Goal: Task Accomplishment & Management: Use online tool/utility

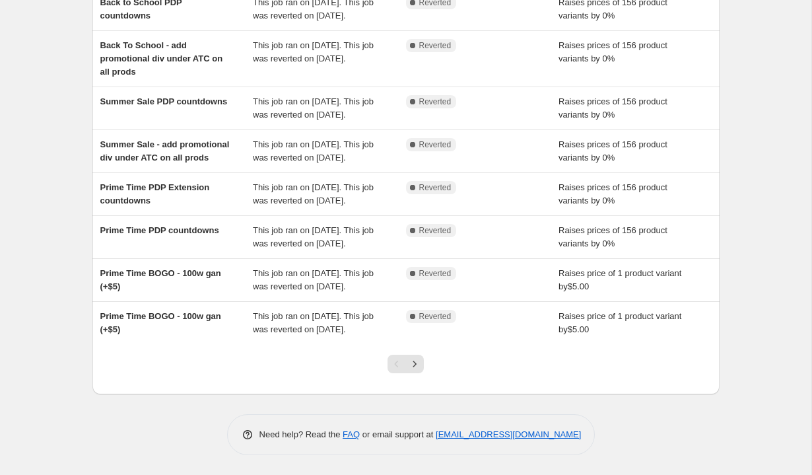
scroll to position [337, 0]
click at [419, 360] on icon "Next" at bounding box center [414, 363] width 13 height 13
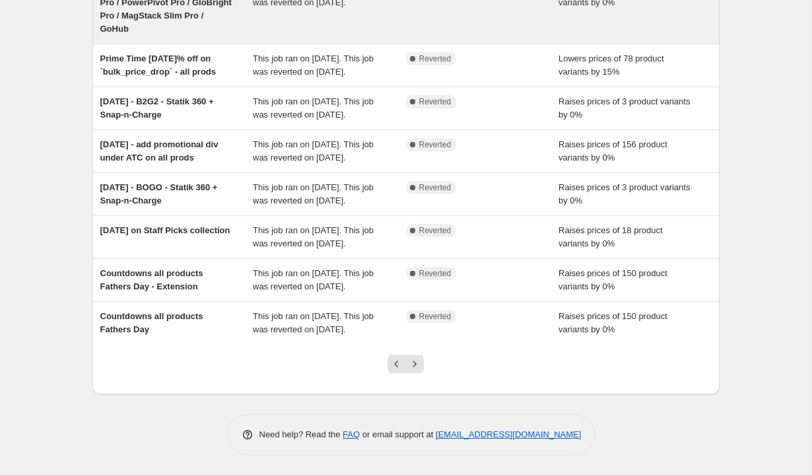
scroll to position [351, 0]
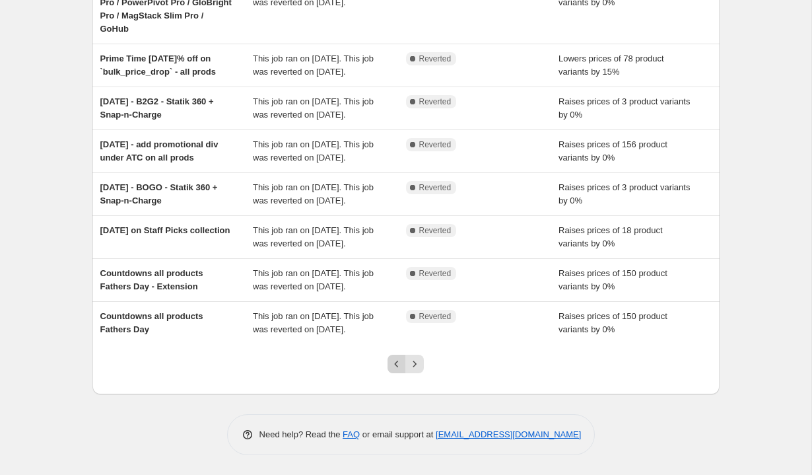
click at [396, 363] on icon "Previous" at bounding box center [397, 364] width 4 height 7
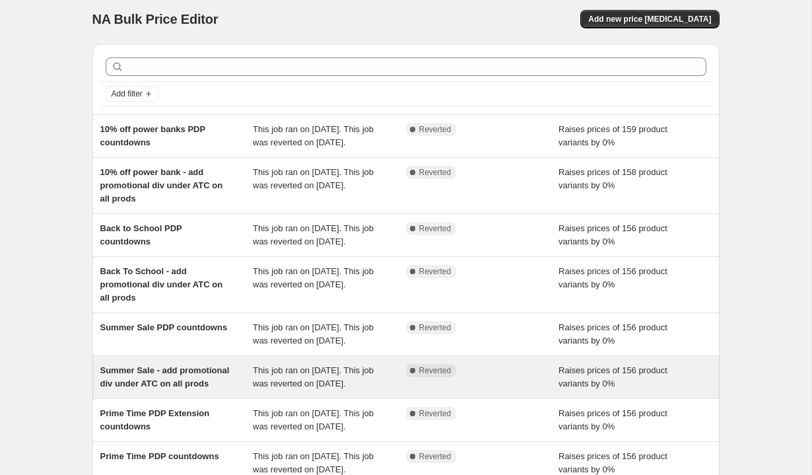
scroll to position [0, 0]
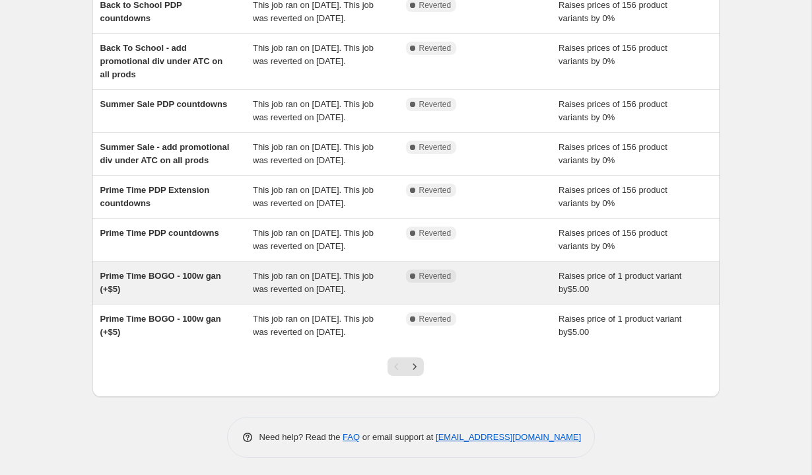
scroll to position [337, 0]
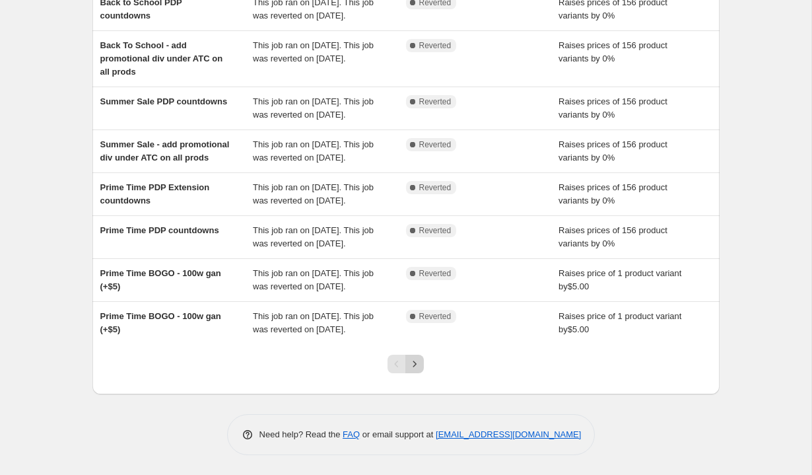
click at [421, 363] on button "Next" at bounding box center [414, 364] width 18 height 18
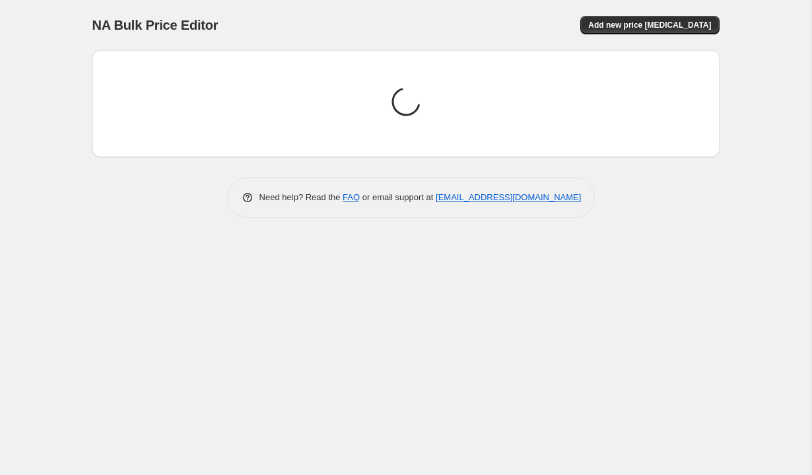
scroll to position [0, 0]
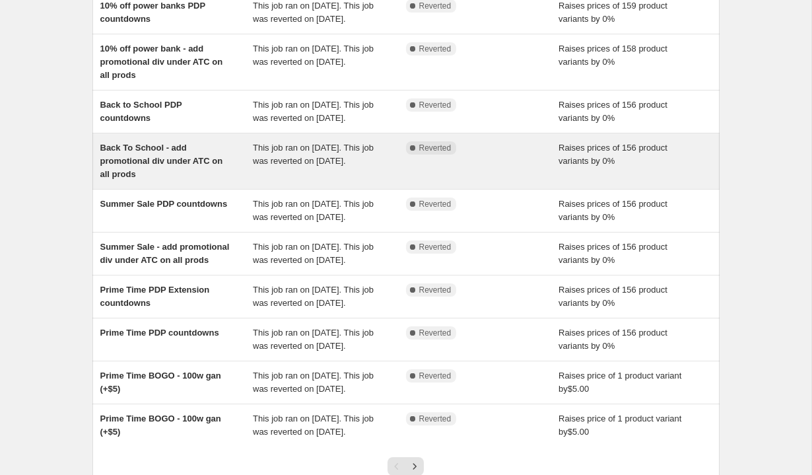
scroll to position [132, 0]
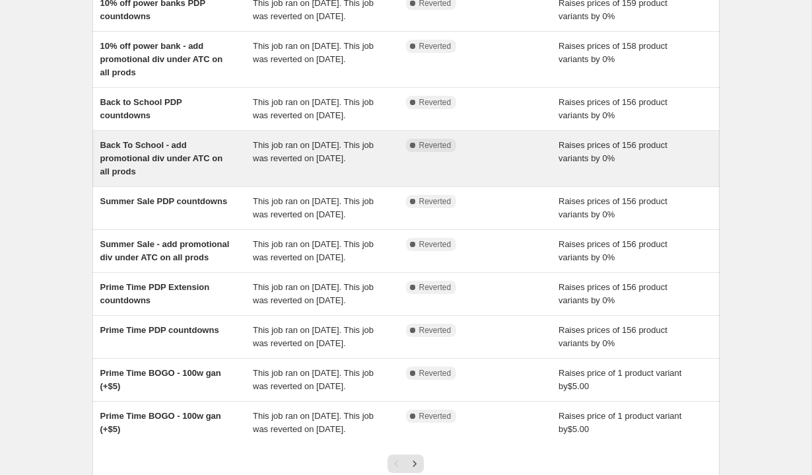
click at [174, 176] on span "Back To School - add promotional div under ATC on all prods" at bounding box center [161, 158] width 123 height 36
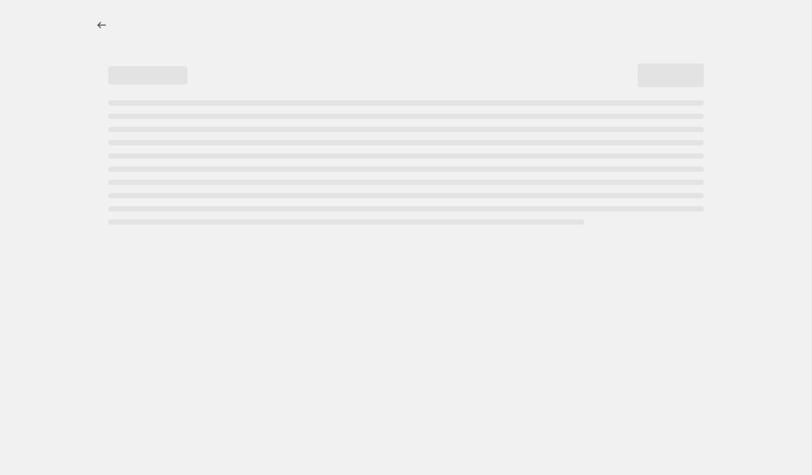
select select "percentage"
select select "no_change"
select select "tag"
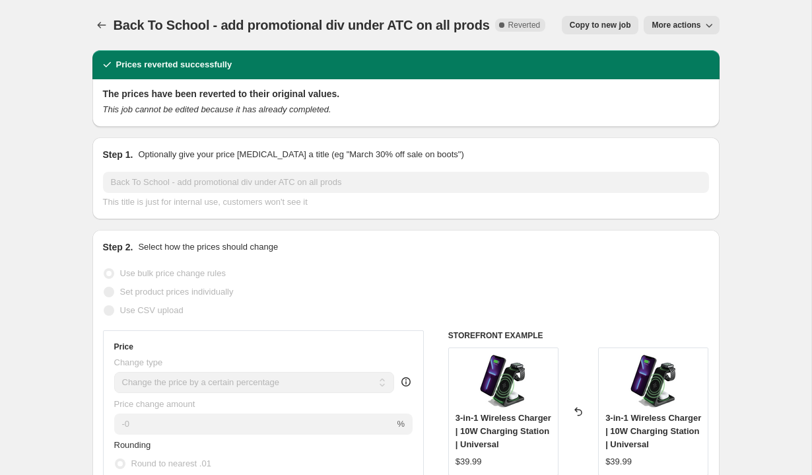
click at [588, 11] on div "Back To School - add promotional div under ATC on all prods. This page is ready…" at bounding box center [405, 25] width 627 height 50
click at [589, 24] on span "Copy to new job" at bounding box center [600, 25] width 61 height 11
select select "percentage"
select select "no_change"
select select "tag"
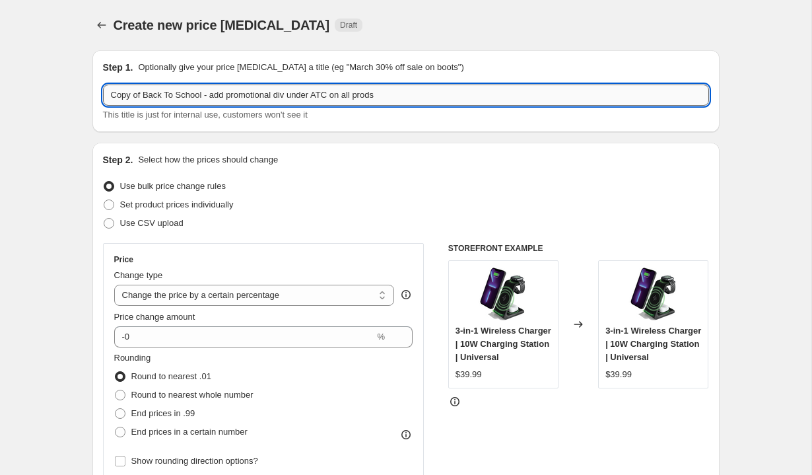
click at [135, 92] on input "Copy of Back To School - add promotional div under ATC on all prods" at bounding box center [406, 95] width 606 height 21
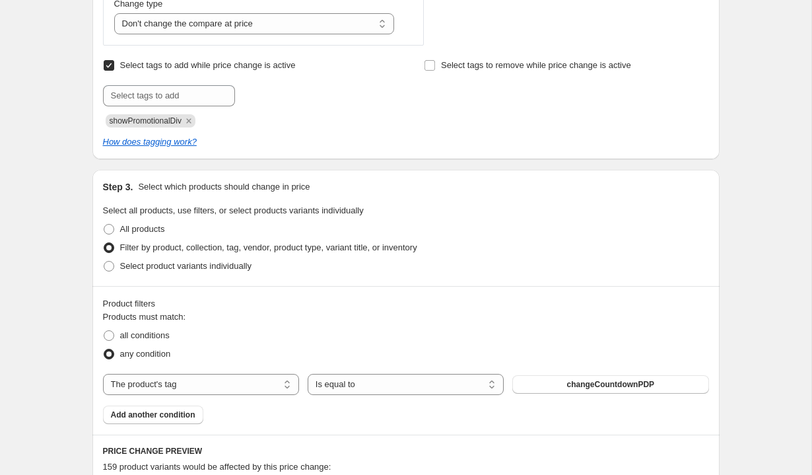
scroll to position [617, 0]
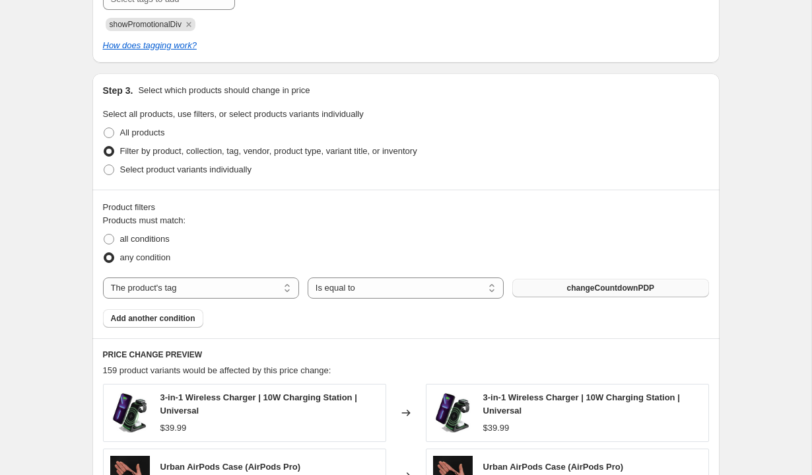
type input "[DATE] - promotional div on all products with tag 'labor day'"
click at [598, 287] on span "changeCountdownPDP" at bounding box center [611, 288] width 88 height 11
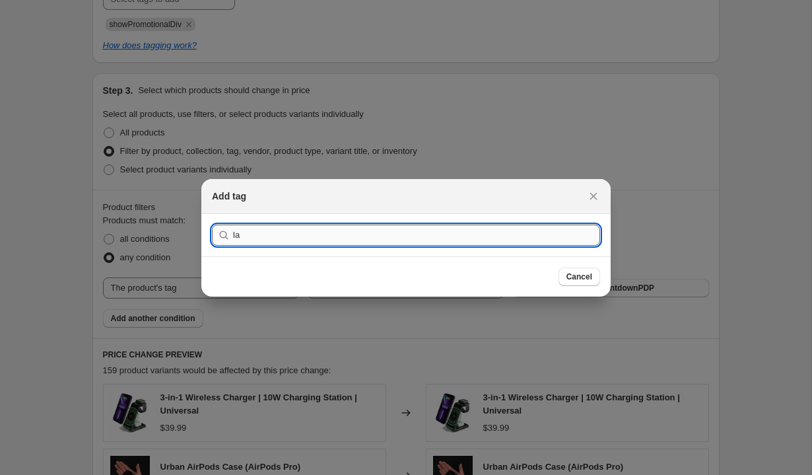
type input "lab"
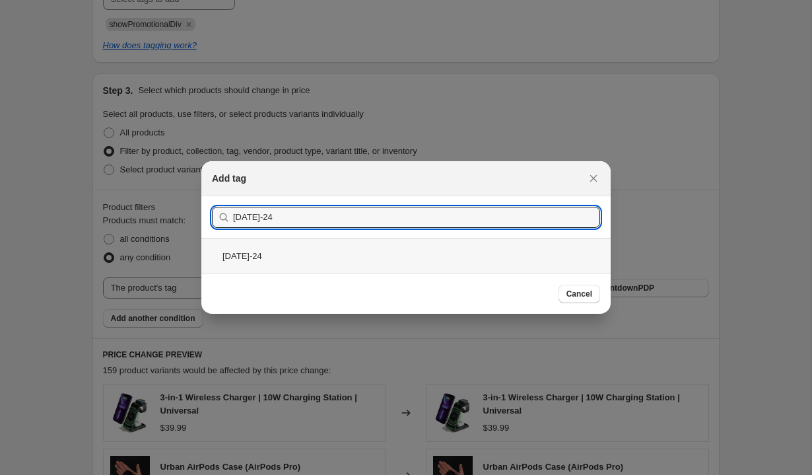
type input "[DATE]-24"
click at [351, 258] on div "[DATE]-24" at bounding box center [405, 255] width 409 height 35
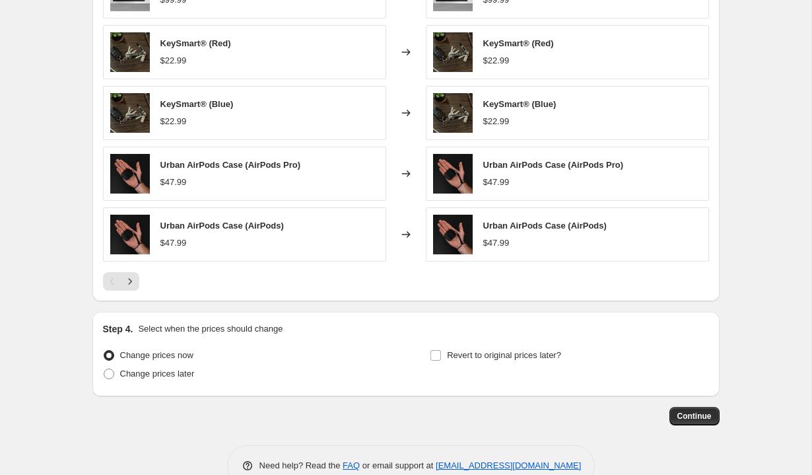
scroll to position [1038, 0]
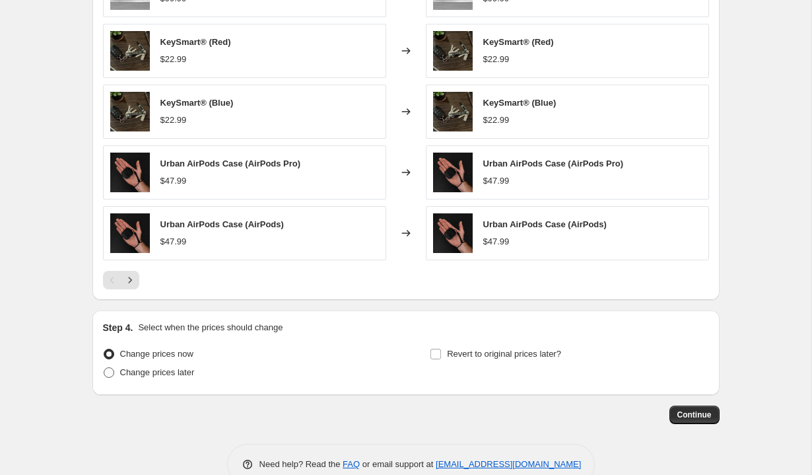
click at [157, 373] on span "Change prices later" at bounding box center [157, 372] width 75 height 10
click at [104, 368] on input "Change prices later" at bounding box center [104, 367] width 1 height 1
radio input "true"
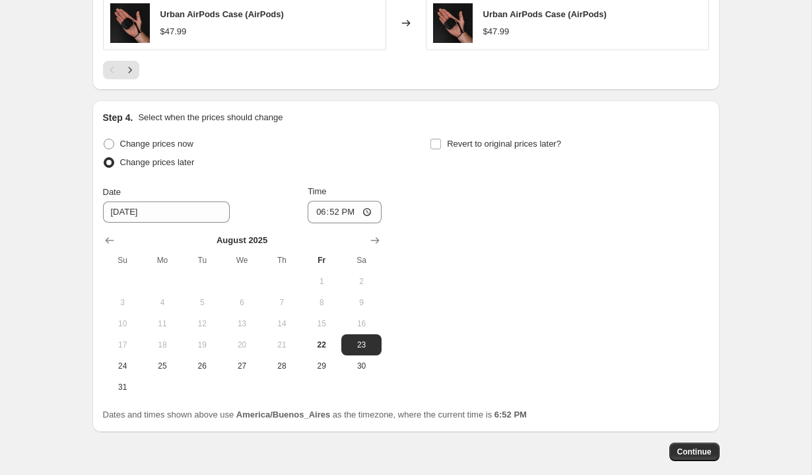
scroll to position [1301, 0]
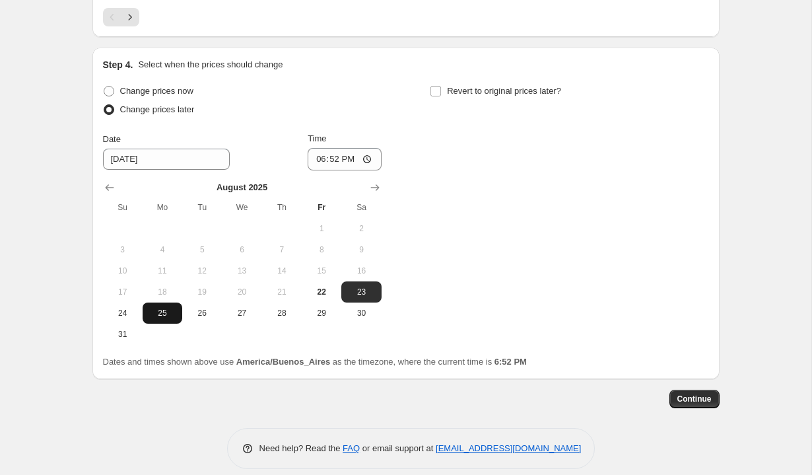
click at [166, 313] on span "25" at bounding box center [162, 313] width 29 height 11
type input "[DATE]"
click at [318, 156] on input "18:52" at bounding box center [345, 159] width 74 height 22
click at [329, 156] on input "13:52" at bounding box center [345, 159] width 74 height 22
click at [349, 158] on input "13:00" at bounding box center [345, 159] width 74 height 22
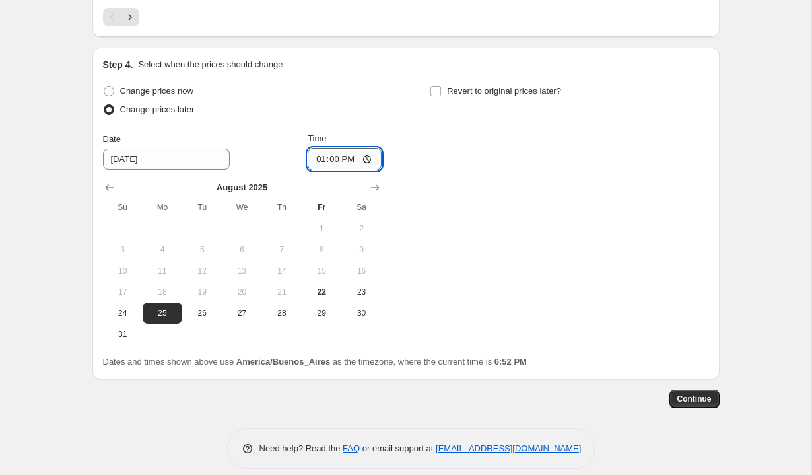
type input "01:00"
click at [417, 174] on div "Change prices now Change prices later Date [DATE] Time 01:00 [DATE] Su Mo Tu We…" at bounding box center [406, 213] width 606 height 263
click at [435, 95] on input "Revert to original prices later?" at bounding box center [436, 91] width 11 height 11
checkbox input "true"
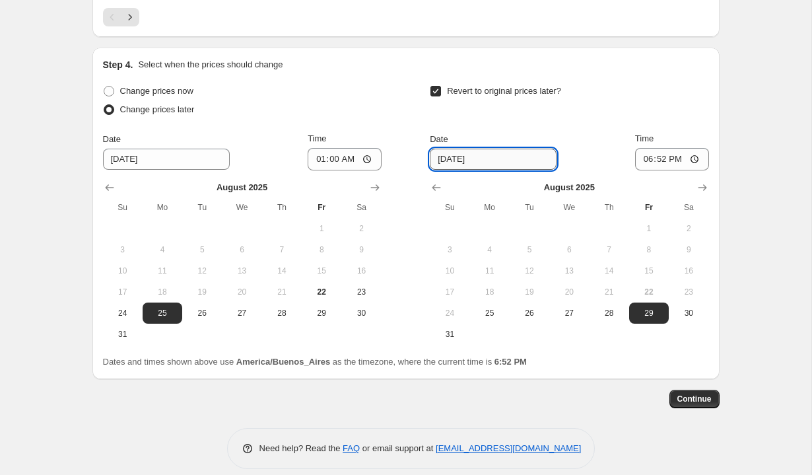
click at [455, 161] on input "[DATE]" at bounding box center [493, 159] width 127 height 21
click at [703, 185] on icon "Show next month, September 2025" at bounding box center [702, 187] width 13 height 13
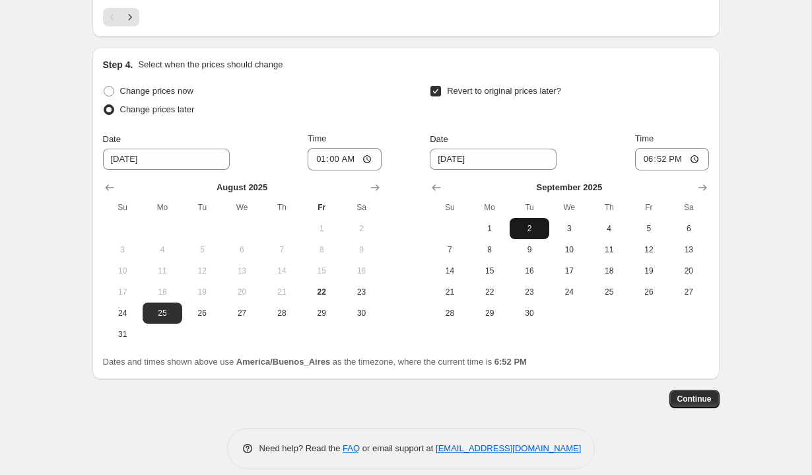
click at [530, 224] on span "2" at bounding box center [529, 228] width 29 height 11
click at [561, 228] on span "3" at bounding box center [569, 228] width 29 height 11
type input "[DATE]"
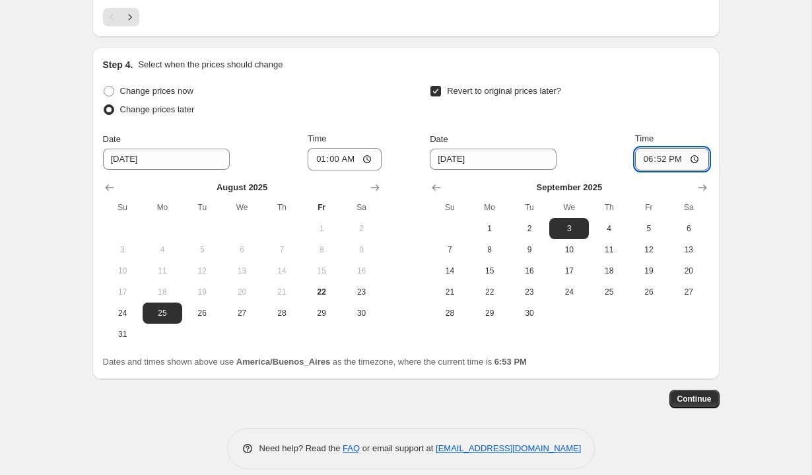
click at [650, 155] on input "18:52" at bounding box center [672, 159] width 74 height 22
click at [675, 157] on input "14:00" at bounding box center [672, 159] width 74 height 22
click at [688, 118] on div "Revert to original prices later?" at bounding box center [569, 102] width 279 height 40
click at [644, 158] on input "02:00" at bounding box center [672, 159] width 74 height 22
click at [648, 159] on input "11:24" at bounding box center [672, 159] width 74 height 22
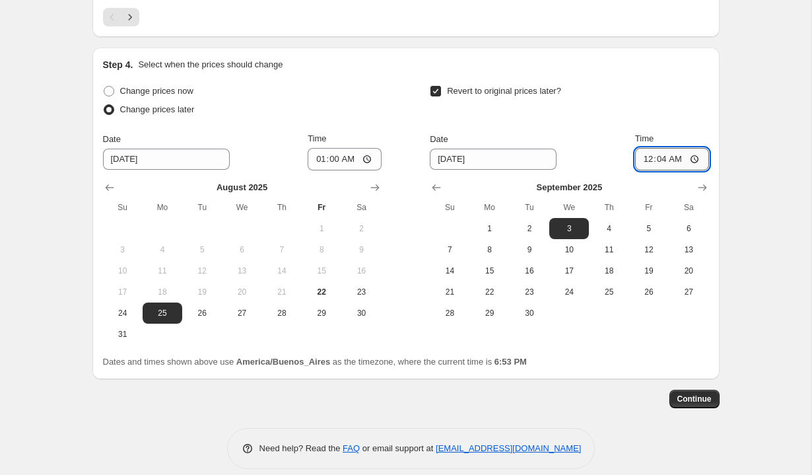
type input "00:45"
click at [675, 120] on div "Revert to original prices later?" at bounding box center [569, 102] width 279 height 40
click at [697, 403] on span "Continue" at bounding box center [694, 399] width 34 height 11
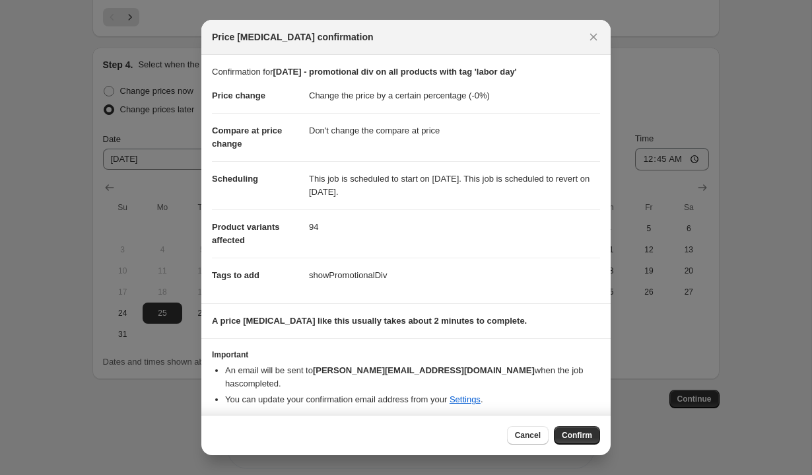
click at [419, 189] on dd "This job is scheduled to start on [DATE]. This job is scheduled to revert on [D…" at bounding box center [454, 185] width 291 height 48
click at [567, 431] on span "Confirm" at bounding box center [577, 435] width 30 height 11
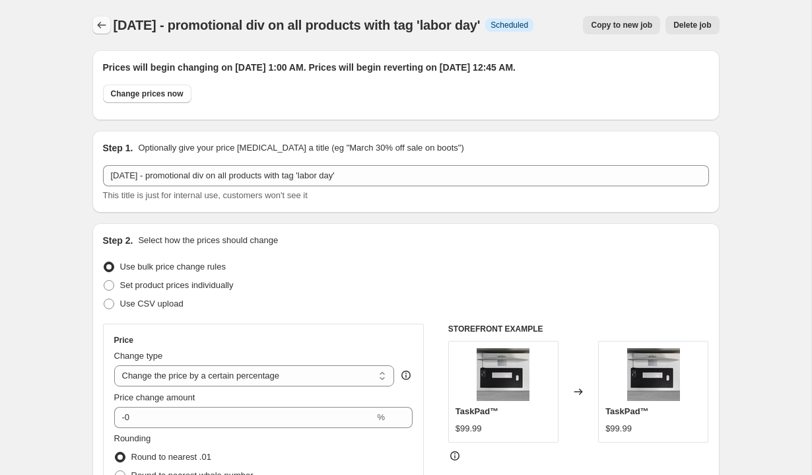
click at [97, 17] on button "Price change jobs" at bounding box center [101, 25] width 18 height 18
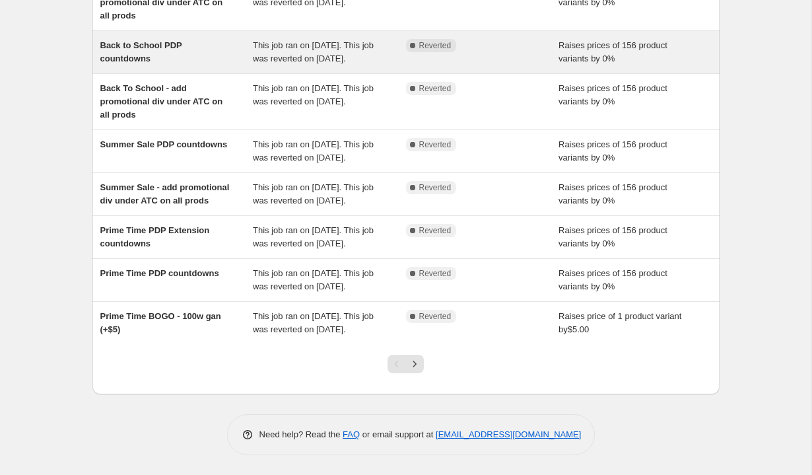
scroll to position [351, 0]
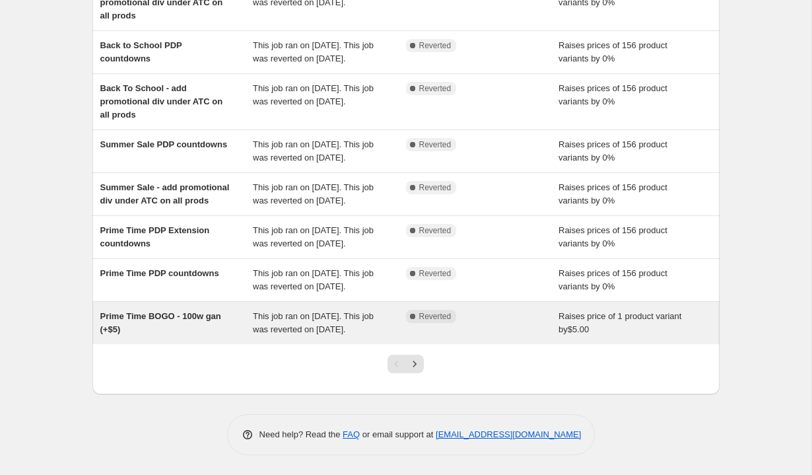
click at [320, 311] on span "This job ran on [DATE]. This job was reverted on [DATE]." at bounding box center [313, 322] width 121 height 23
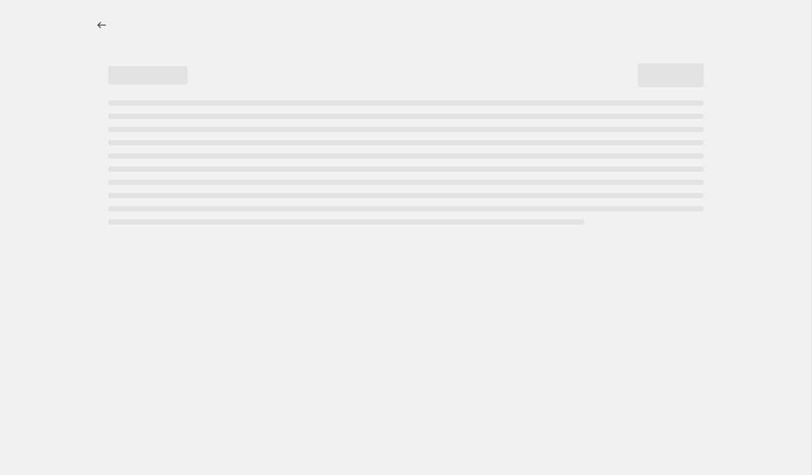
select select "by"
select select "no_change"
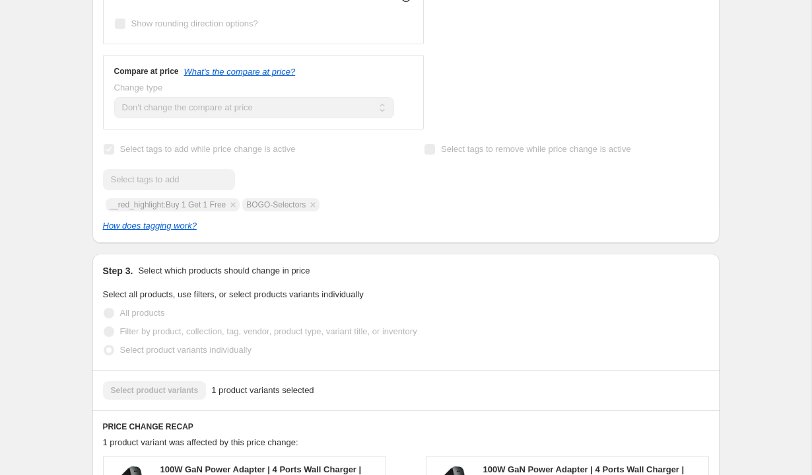
scroll to position [557, 0]
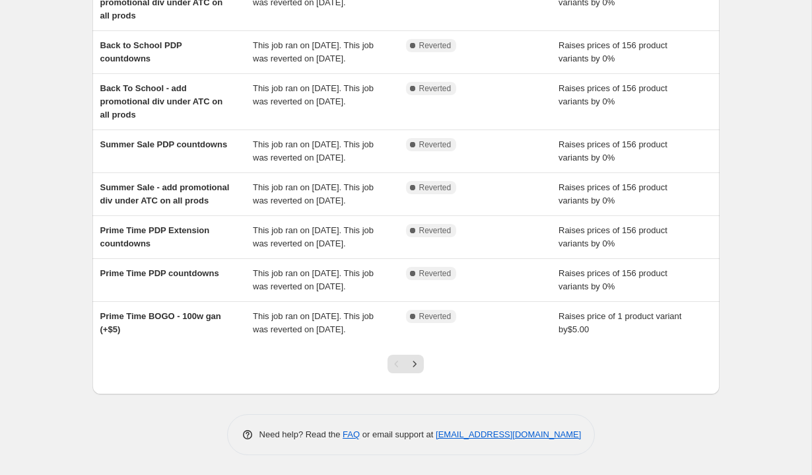
scroll to position [351, 0]
click at [417, 361] on icon "Next" at bounding box center [414, 363] width 13 height 13
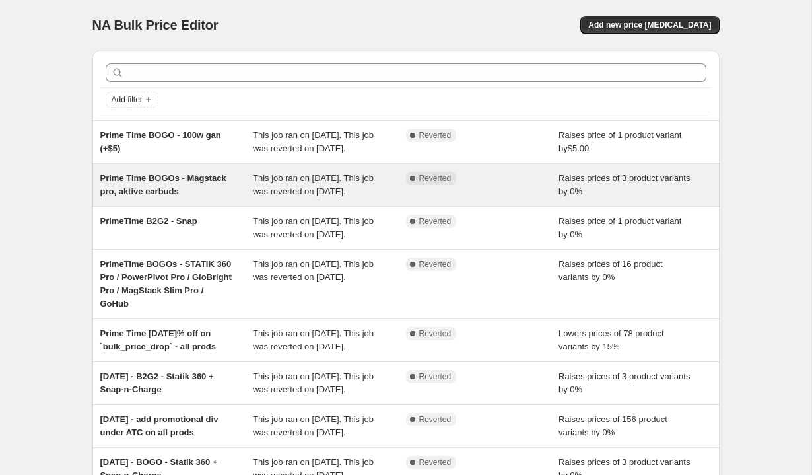
click at [209, 198] on div "Prime Time BOGOs - Magstack pro, aktive earbuds" at bounding box center [176, 185] width 153 height 26
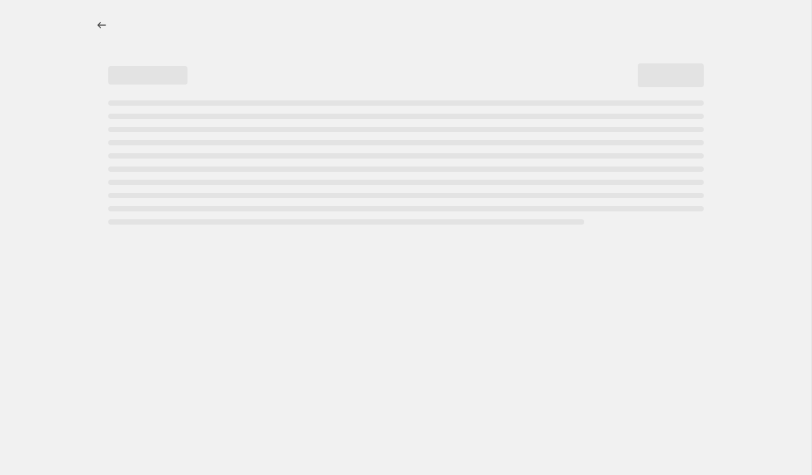
select select "percentage"
select select "no_change"
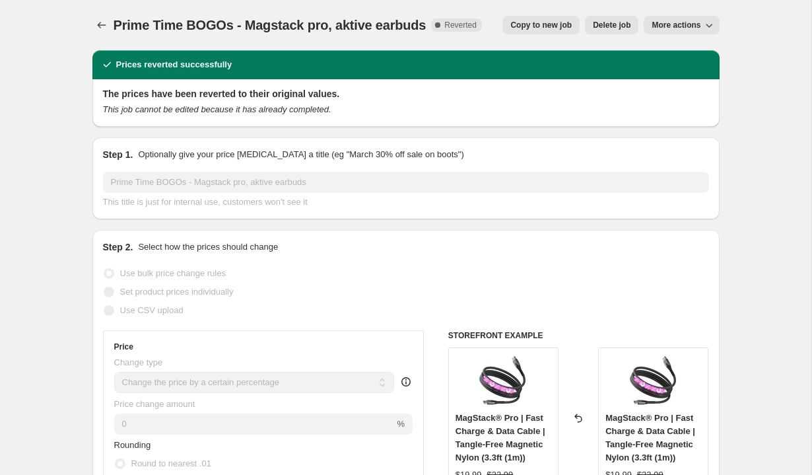
click at [545, 24] on span "Copy to new job" at bounding box center [540, 25] width 61 height 11
select select "percentage"
select select "no_change"
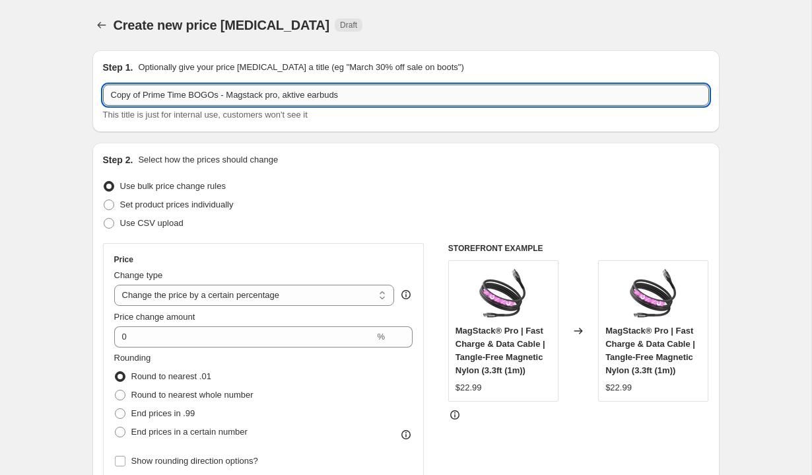
click at [177, 92] on input "Copy of Prime Time BOGOs - Magstack pro, aktive earbuds" at bounding box center [406, 95] width 606 height 21
type input "[DATE] BOGOs - Aktive earbuds, Globright 360"
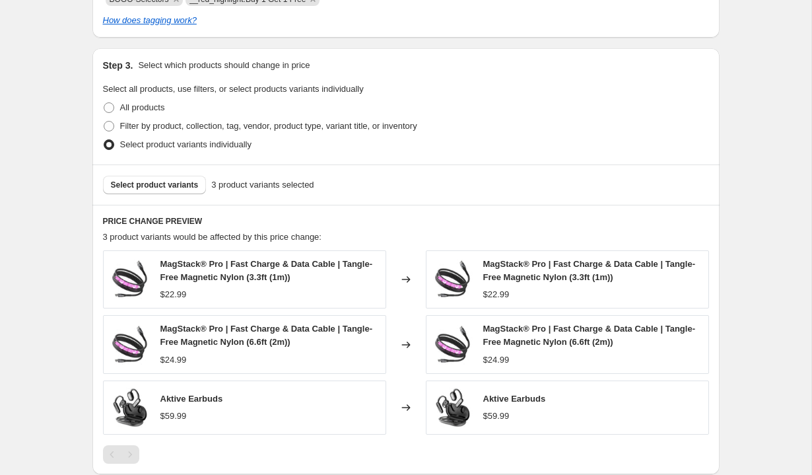
scroll to position [664, 0]
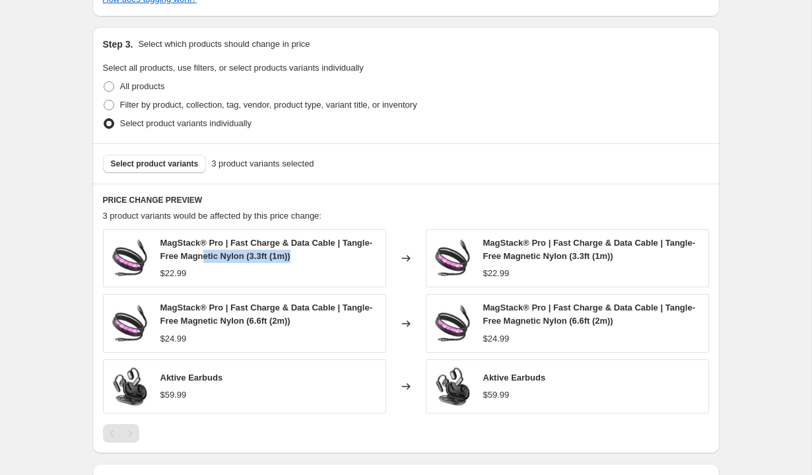
drag, startPoint x: 300, startPoint y: 256, endPoint x: 204, endPoint y: 254, distance: 95.8
click at [204, 254] on div "MagStack® Pro | Fast Charge & Data Cable | Tangle-Free Magnetic Nylon (3.3ft (1…" at bounding box center [269, 249] width 219 height 26
click at [174, 241] on span "MagStack® Pro | Fast Charge & Data Cable | Tangle-Free Magnetic Nylon (3.3ft (1…" at bounding box center [266, 249] width 212 height 23
click at [245, 255] on span "MagStack® Pro | Fast Charge & Data Cable | Tangle-Free Magnetic Nylon (3.3ft (1…" at bounding box center [266, 249] width 212 height 23
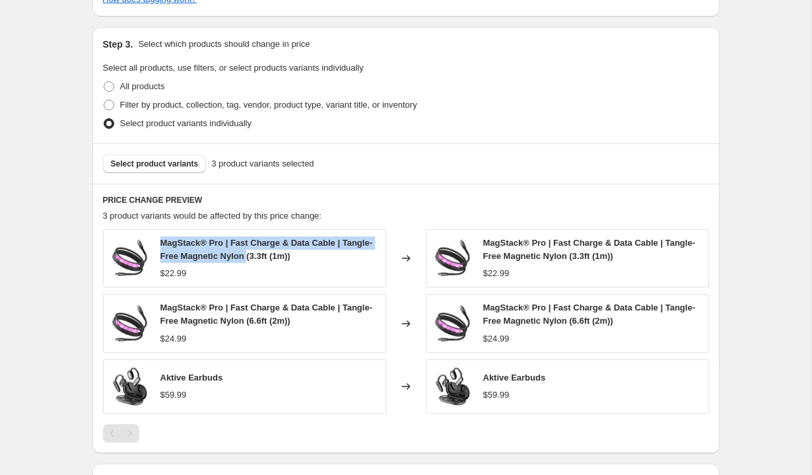
copy span "MagStack® Pro | Fast Charge & Data Cable | Tangle-Free Magnetic Nylon"
click at [125, 168] on span "Select product variants" at bounding box center [155, 163] width 88 height 11
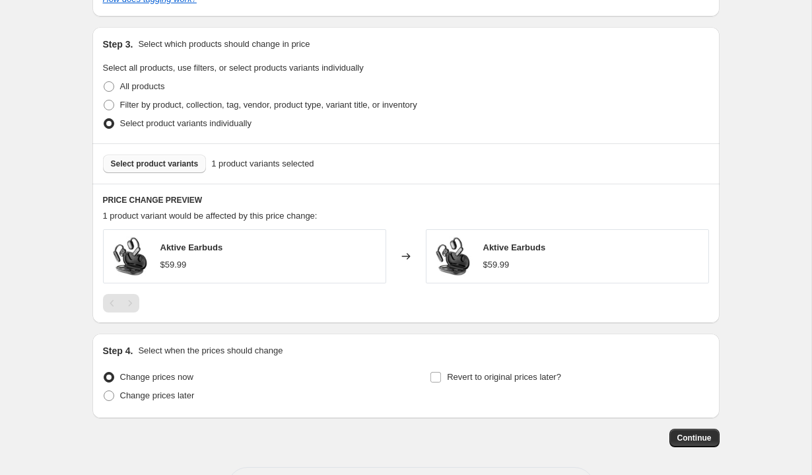
click at [161, 163] on span "Select product variants" at bounding box center [155, 163] width 88 height 11
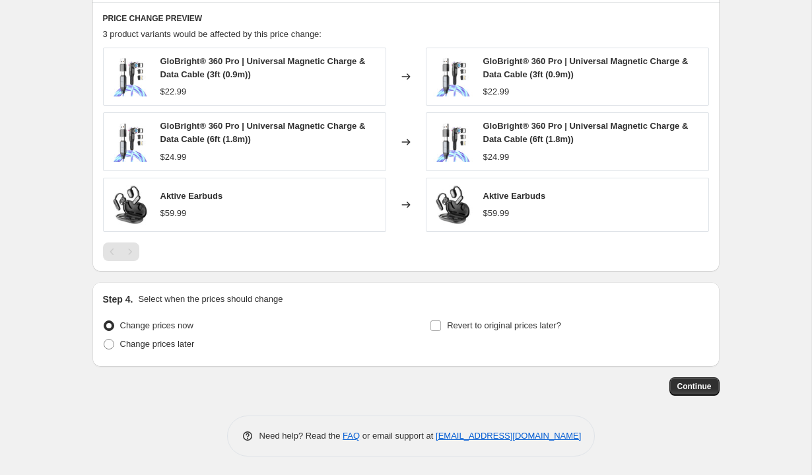
scroll to position [846, 0]
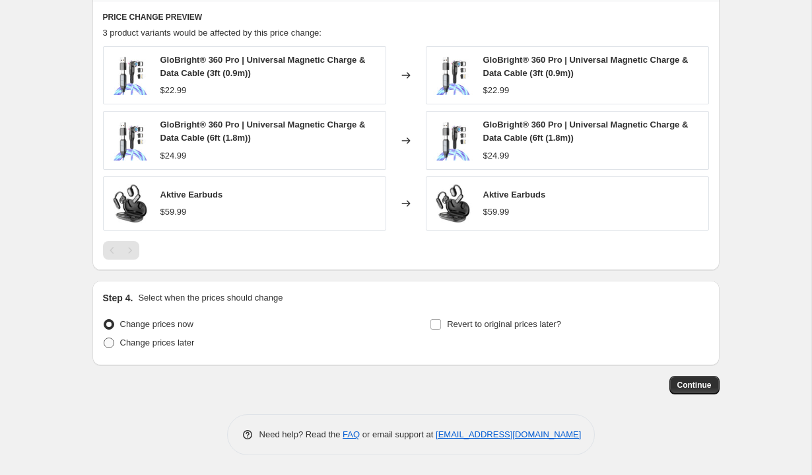
click at [167, 345] on span "Change prices later" at bounding box center [157, 342] width 75 height 10
click at [104, 338] on input "Change prices later" at bounding box center [104, 337] width 1 height 1
radio input "true"
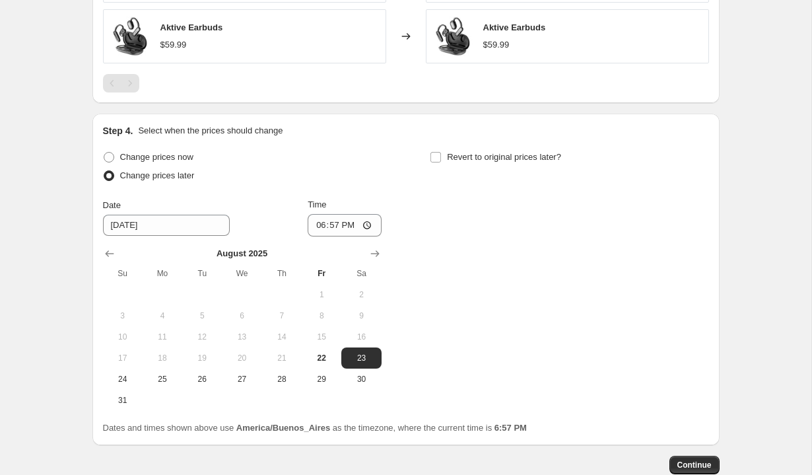
scroll to position [1036, 0]
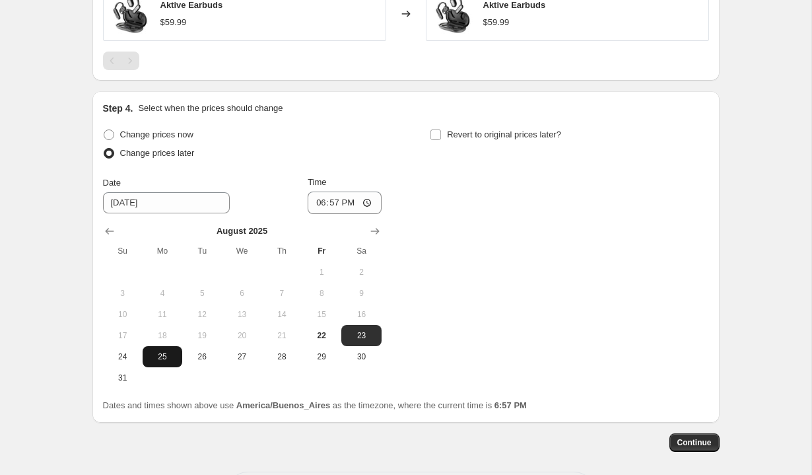
click at [167, 360] on span "25" at bounding box center [162, 356] width 29 height 11
type input "[DATE]"
click at [313, 204] on input "18:57" at bounding box center [345, 202] width 74 height 22
click at [319, 203] on input "12:57" at bounding box center [345, 202] width 74 height 22
click at [334, 203] on input "13:57" at bounding box center [345, 202] width 74 height 22
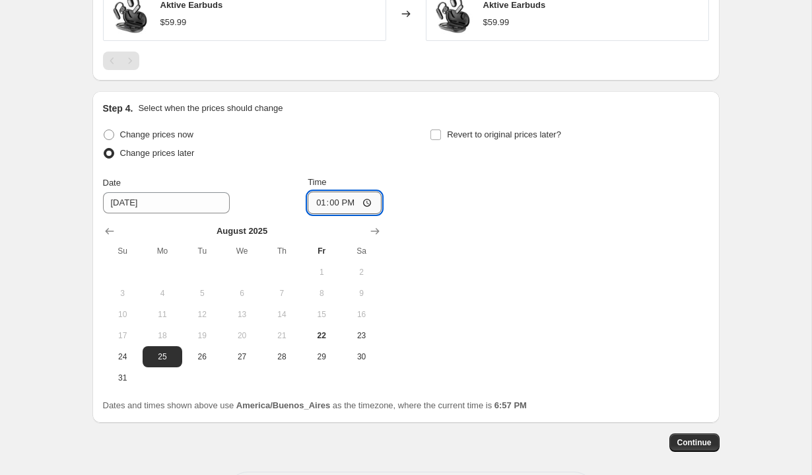
click at [351, 203] on input "13:00" at bounding box center [345, 202] width 74 height 22
type input "01:00"
click at [364, 177] on div "Time" at bounding box center [345, 182] width 74 height 13
click at [470, 131] on span "Revert to original prices later?" at bounding box center [504, 134] width 114 height 10
click at [441, 131] on input "Revert to original prices later?" at bounding box center [436, 134] width 11 height 11
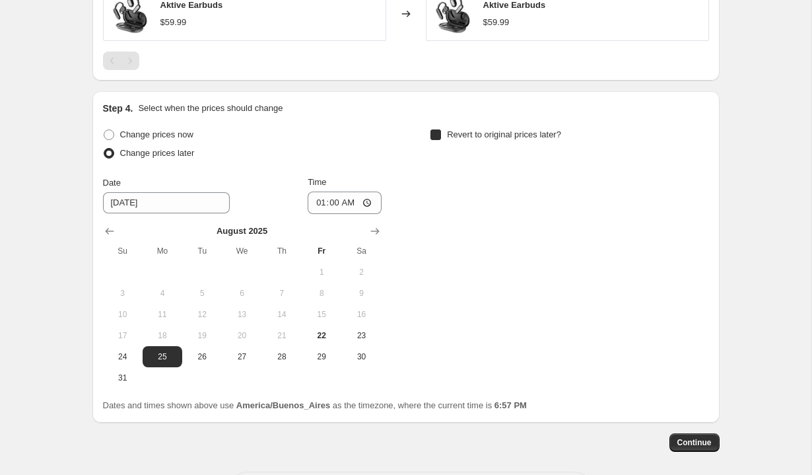
checkbox input "true"
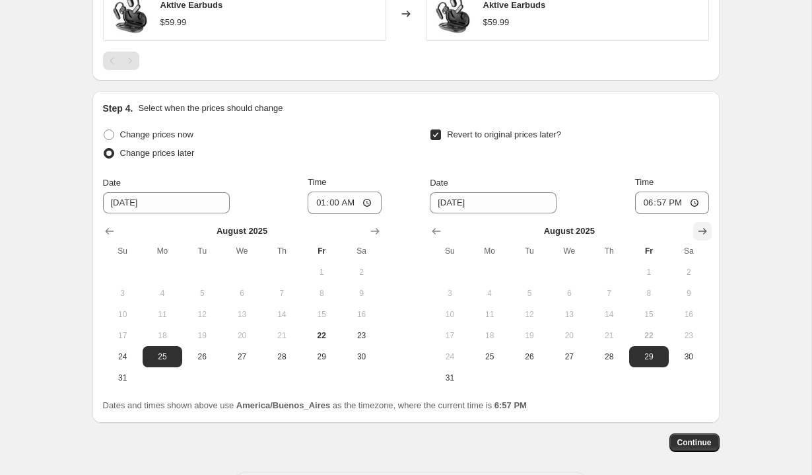
click at [701, 230] on icon "Show next month, September 2025" at bounding box center [702, 231] width 9 height 7
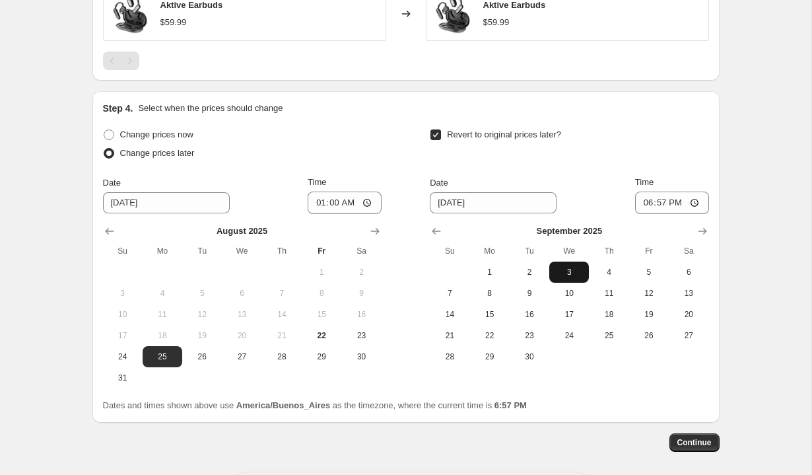
click at [565, 268] on span "3" at bounding box center [569, 272] width 29 height 11
type input "[DATE]"
click at [646, 204] on input "18:57" at bounding box center [672, 202] width 74 height 22
click at [674, 180] on div "Time" at bounding box center [672, 182] width 74 height 13
click at [673, 200] on input "12:45" at bounding box center [672, 202] width 74 height 22
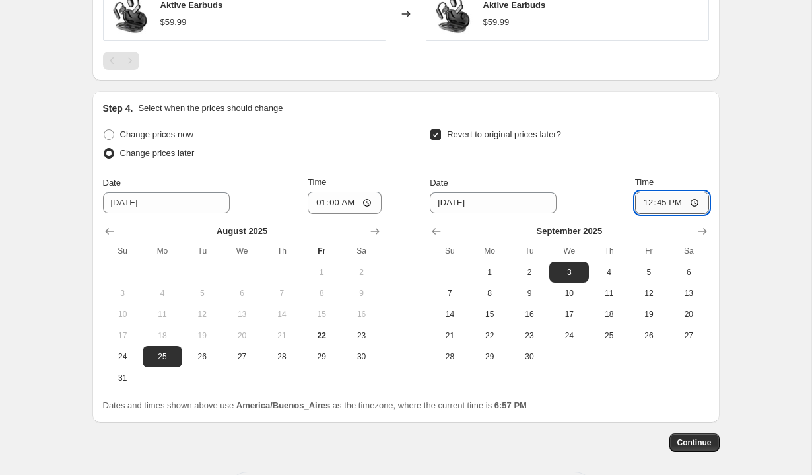
type input "00:45"
click at [683, 179] on div "Time" at bounding box center [672, 182] width 74 height 13
click at [701, 444] on span "Continue" at bounding box center [694, 442] width 34 height 11
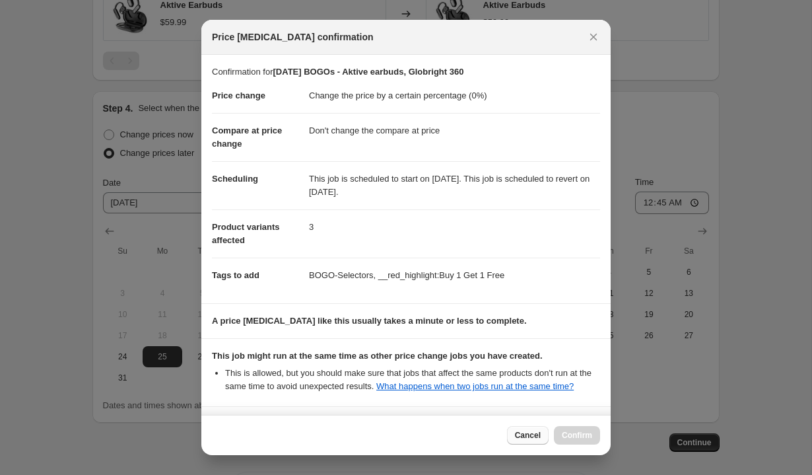
click at [527, 434] on span "Cancel" at bounding box center [528, 435] width 26 height 11
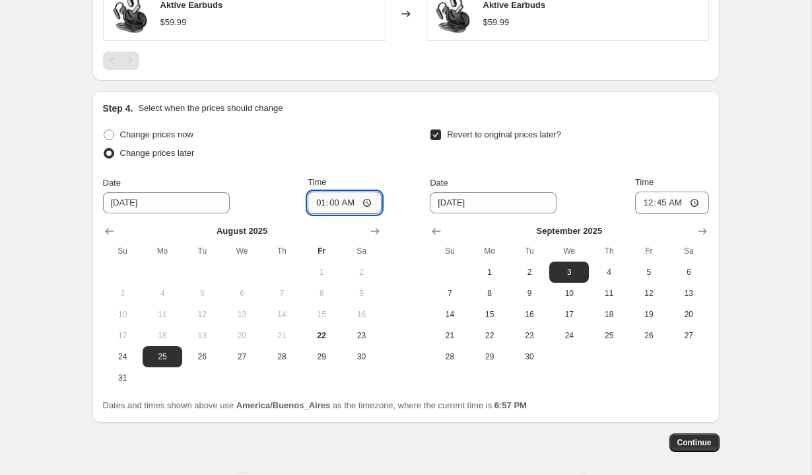
click at [322, 201] on input "01:00" at bounding box center [345, 202] width 74 height 22
click at [332, 203] on input "01:00" at bounding box center [345, 202] width 74 height 22
type input "01:05"
click at [375, 170] on div "Change prices now Change prices later Date [DATE] Time 01:[DATE] Mo Tu We Th Fr…" at bounding box center [242, 256] width 279 height 263
click at [658, 201] on input "00:45" at bounding box center [672, 202] width 74 height 22
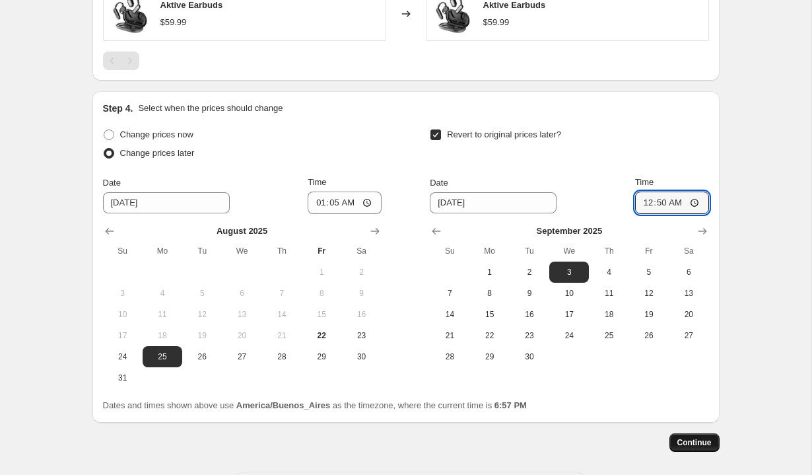
click at [686, 441] on span "Continue" at bounding box center [694, 442] width 34 height 11
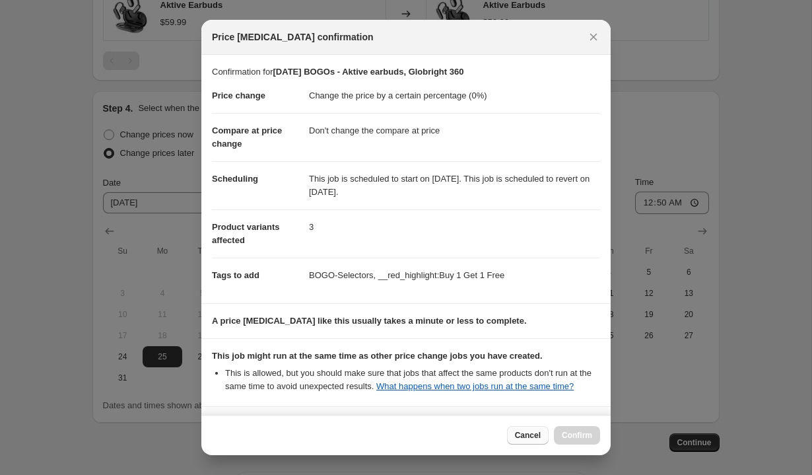
click at [527, 434] on span "Cancel" at bounding box center [528, 435] width 26 height 11
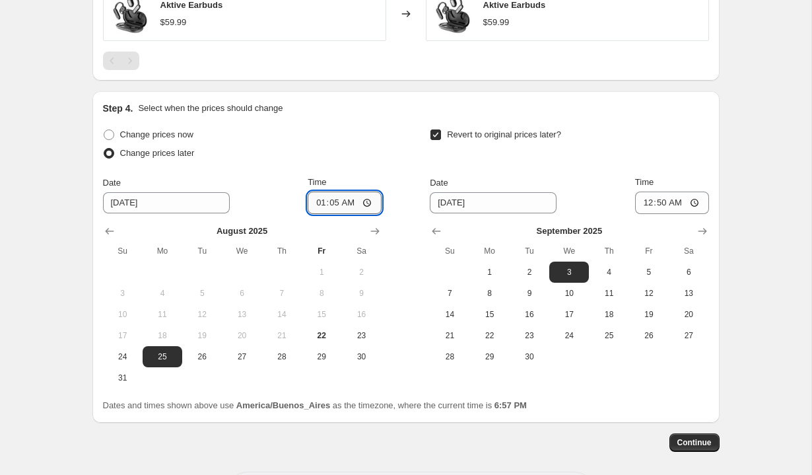
click at [329, 203] on input "01:05" at bounding box center [345, 202] width 74 height 22
click at [659, 201] on input "00:50" at bounding box center [672, 202] width 74 height 22
type input "00:40"
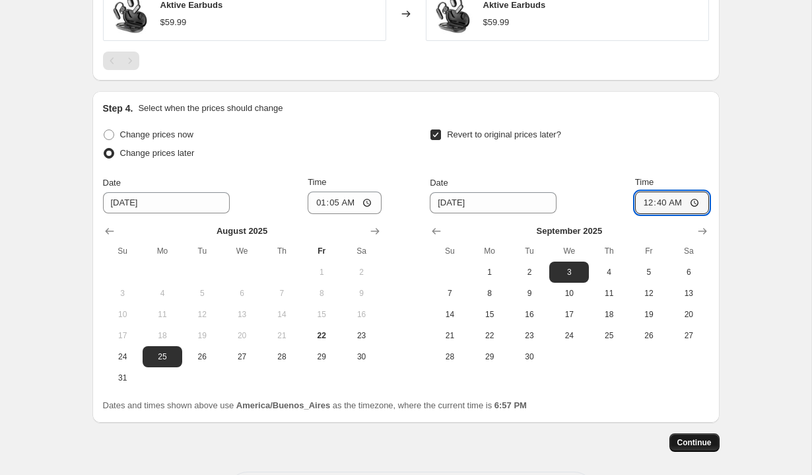
click at [691, 442] on span "Continue" at bounding box center [694, 442] width 34 height 11
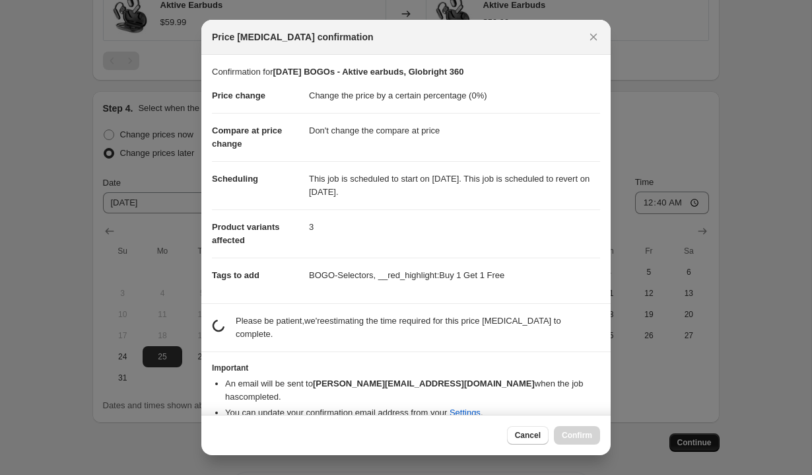
scroll to position [0, 0]
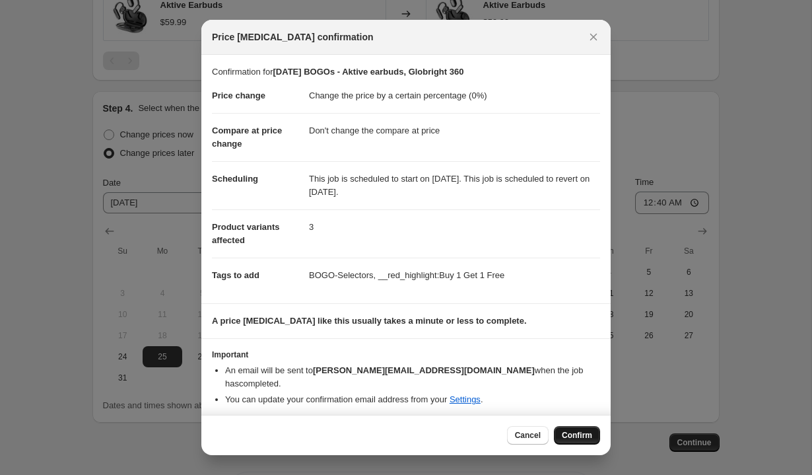
click at [572, 436] on span "Confirm" at bounding box center [577, 435] width 30 height 11
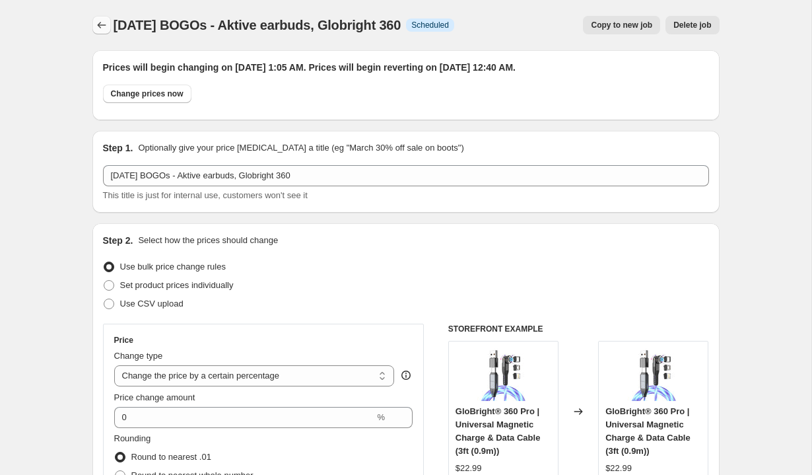
click at [104, 26] on icon "Price change jobs" at bounding box center [101, 24] width 13 height 13
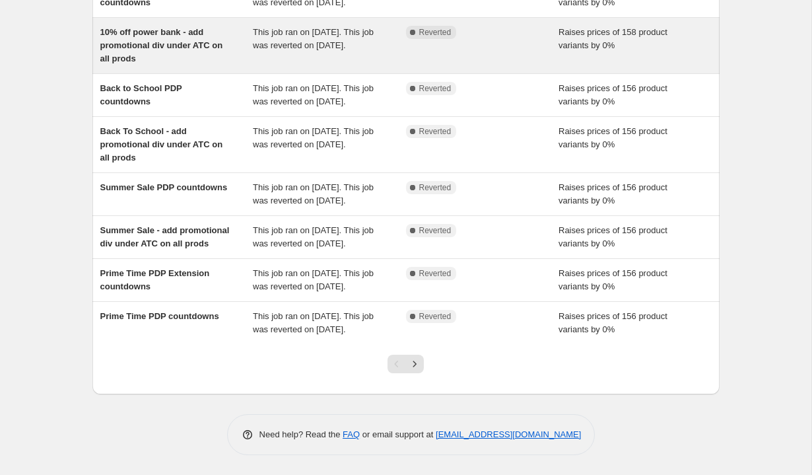
scroll to position [320, 0]
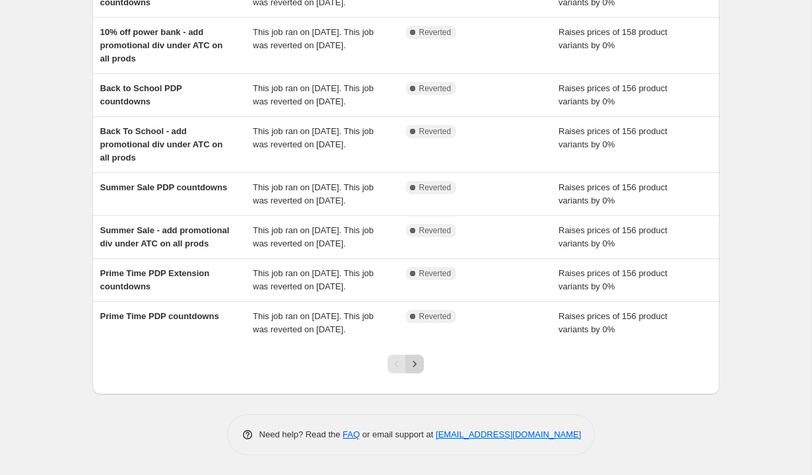
click at [418, 370] on icon "Next" at bounding box center [414, 363] width 13 height 13
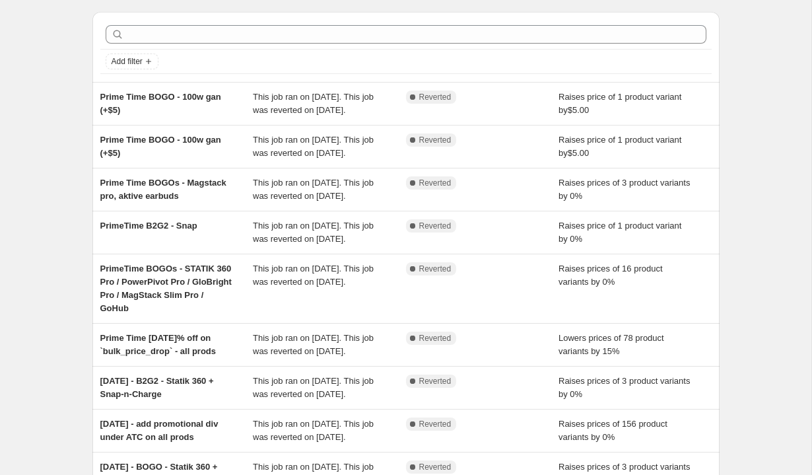
scroll to position [53, 0]
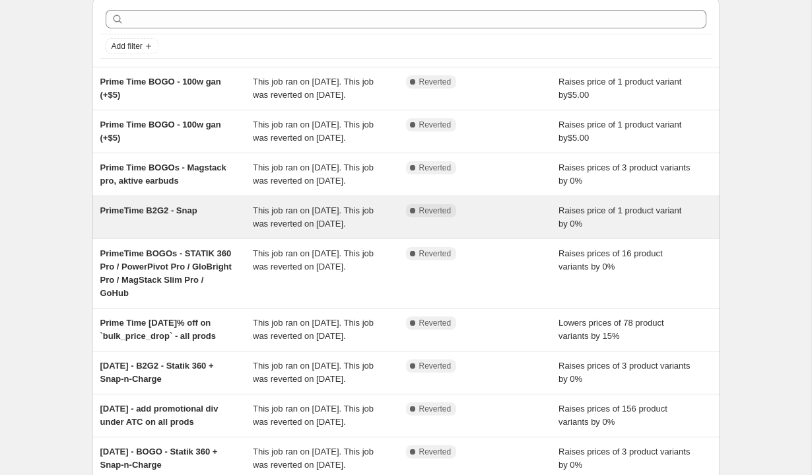
click at [133, 215] on span "PrimeTime B2G2 - Snap" at bounding box center [148, 210] width 97 height 10
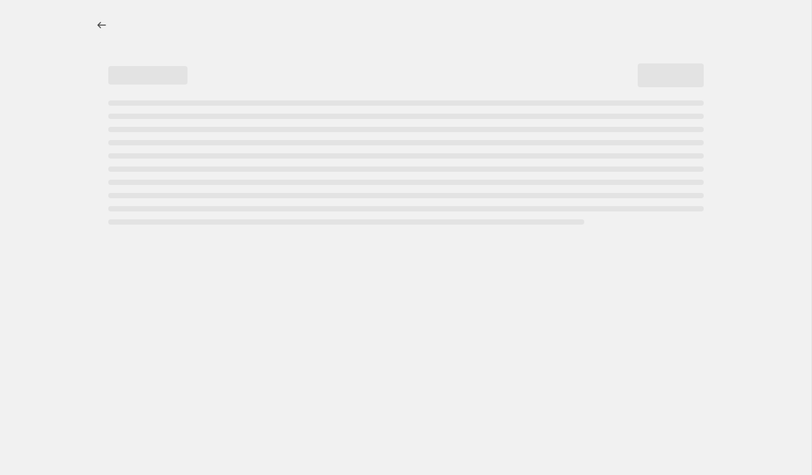
select select "percentage"
select select "no_change"
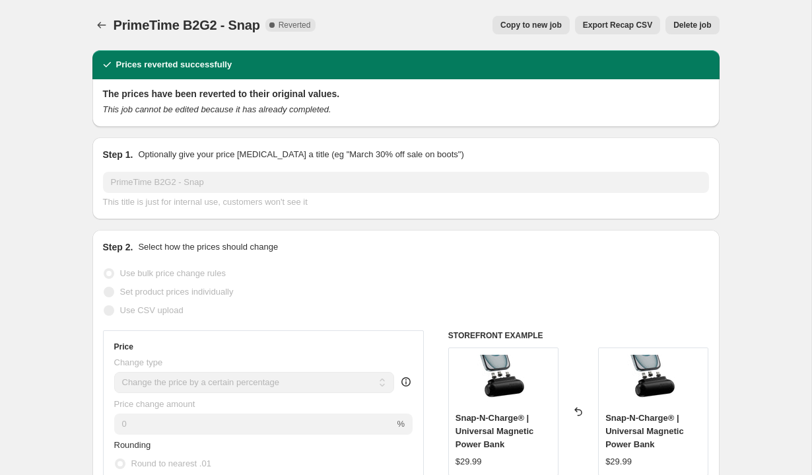
click at [540, 20] on button "Copy to new job" at bounding box center [531, 25] width 77 height 18
select select "percentage"
select select "no_change"
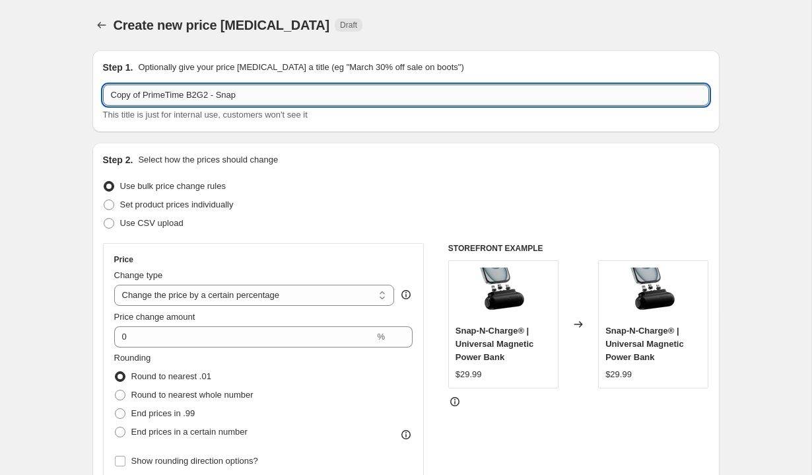
click at [186, 95] on input "Copy of PrimeTime B2G2 - Snap" at bounding box center [406, 95] width 606 height 21
type input "[DATE] B2G2 - Snap-Charge + Statik 360 Pro (all colors)"
click at [354, 178] on div "Use bulk price change rules" at bounding box center [406, 186] width 606 height 18
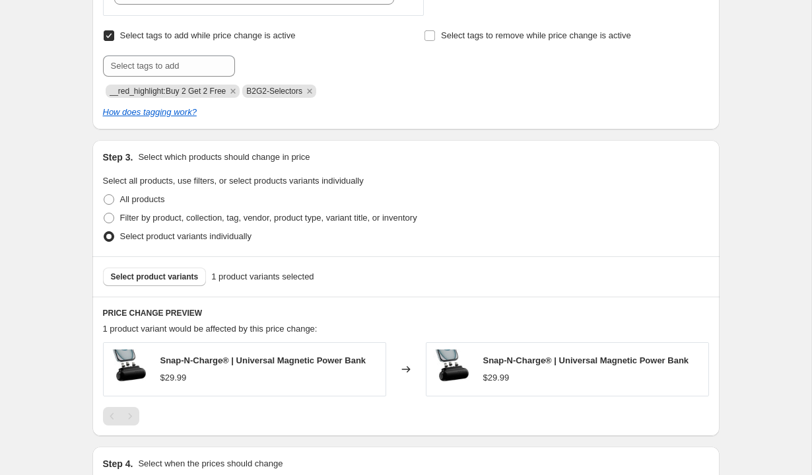
scroll to position [587, 0]
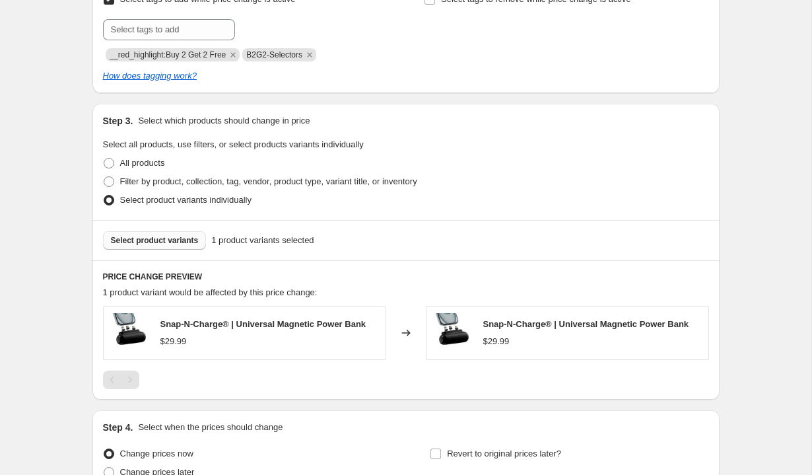
click at [158, 234] on button "Select product variants" at bounding box center [155, 240] width 104 height 18
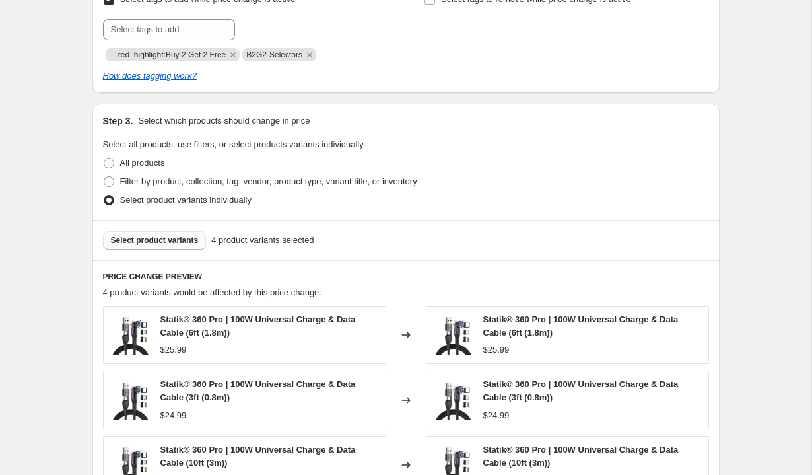
click at [171, 236] on span "Select product variants" at bounding box center [155, 240] width 88 height 11
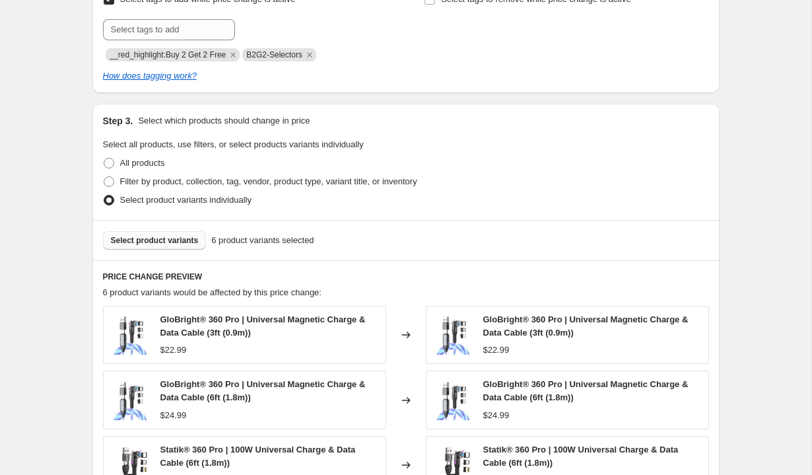
click at [179, 240] on span "Select product variants" at bounding box center [155, 240] width 88 height 11
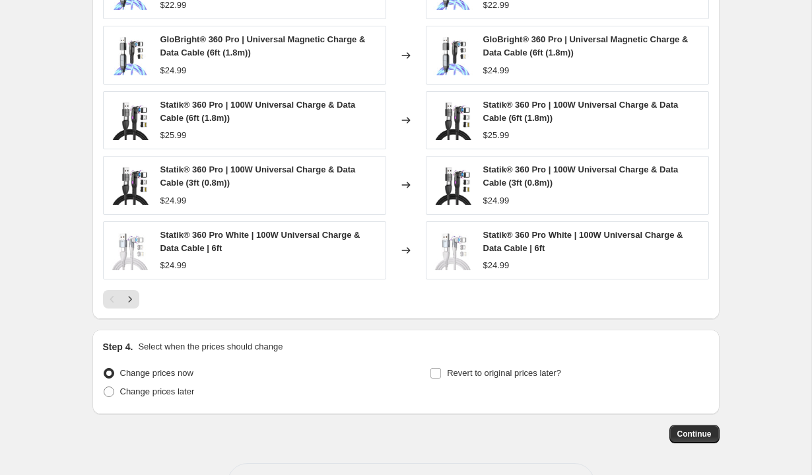
scroll to position [933, 0]
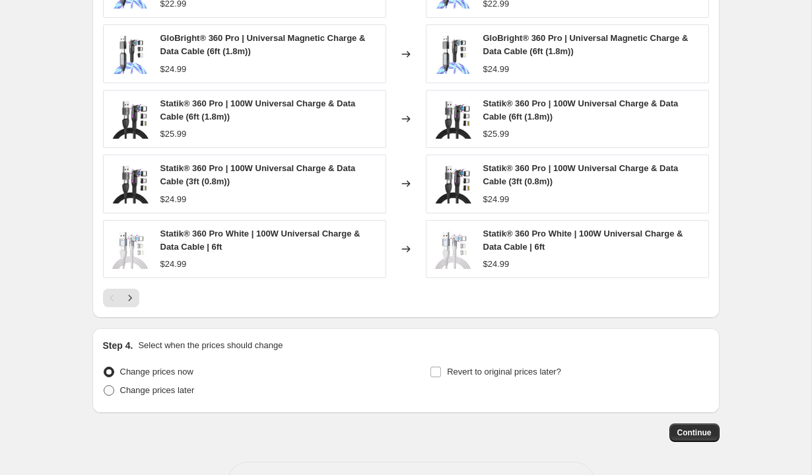
click at [153, 385] on span "Change prices later" at bounding box center [157, 390] width 75 height 10
click at [104, 385] on input "Change prices later" at bounding box center [104, 385] width 1 height 1
radio input "true"
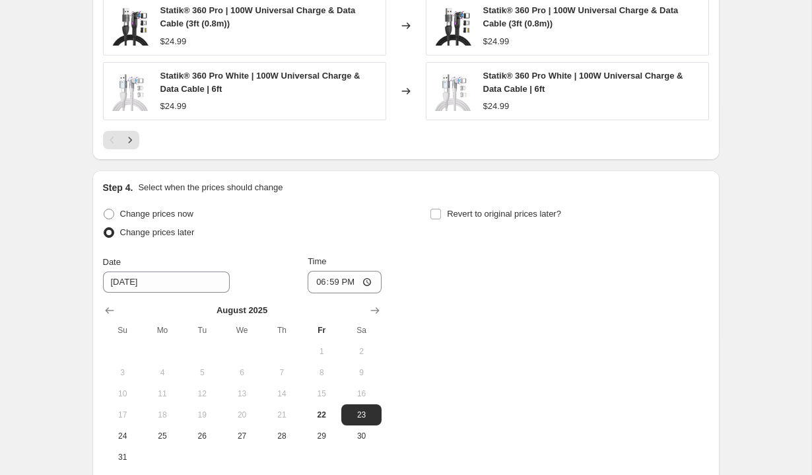
scroll to position [1169, 0]
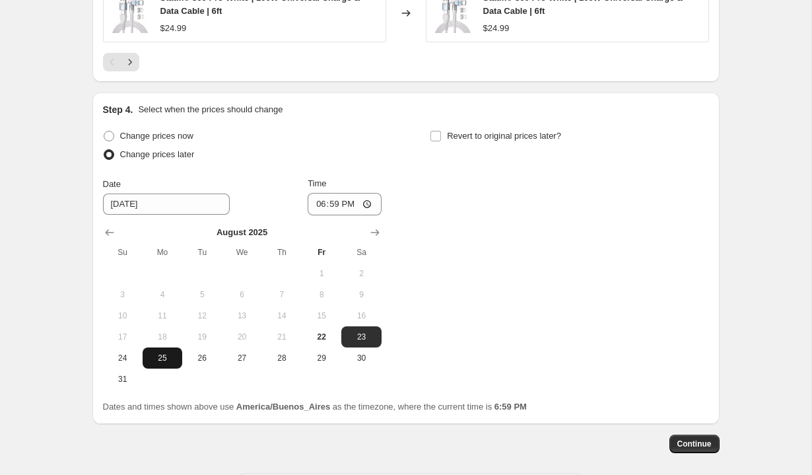
click at [162, 354] on span "25" at bounding box center [162, 358] width 29 height 11
type input "[DATE]"
click at [320, 203] on input "18:59" at bounding box center [345, 204] width 74 height 22
click at [333, 204] on input "13:59" at bounding box center [345, 204] width 74 height 22
type input "01:10"
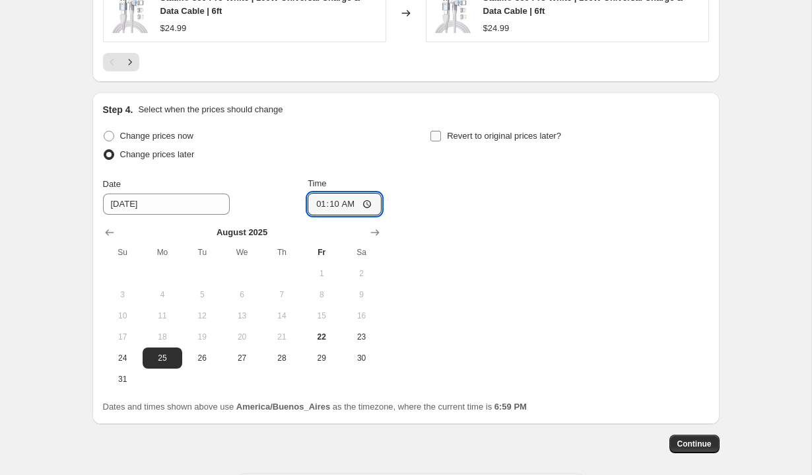
click at [458, 135] on span "Revert to original prices later?" at bounding box center [504, 136] width 114 height 10
click at [441, 135] on input "Revert to original prices later?" at bounding box center [436, 136] width 11 height 11
checkbox input "true"
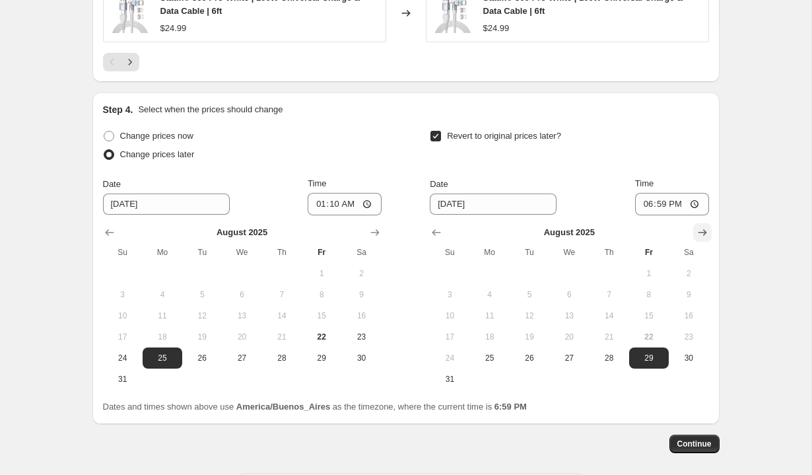
click at [699, 232] on icon "Show next month, September 2025" at bounding box center [702, 232] width 9 height 7
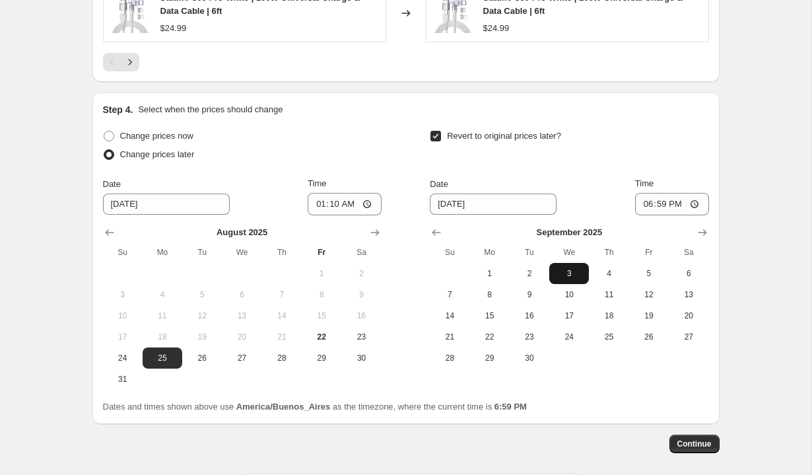
click at [561, 269] on span "3" at bounding box center [569, 273] width 29 height 11
type input "[DATE]"
click at [644, 203] on input "18:59" at bounding box center [672, 204] width 74 height 22
type input "00:40"
click at [690, 177] on div "Time" at bounding box center [672, 183] width 74 height 13
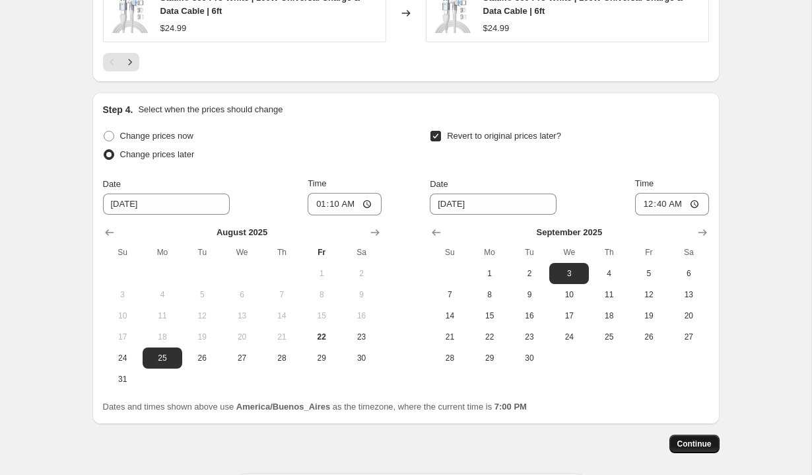
click at [698, 442] on span "Continue" at bounding box center [694, 443] width 34 height 11
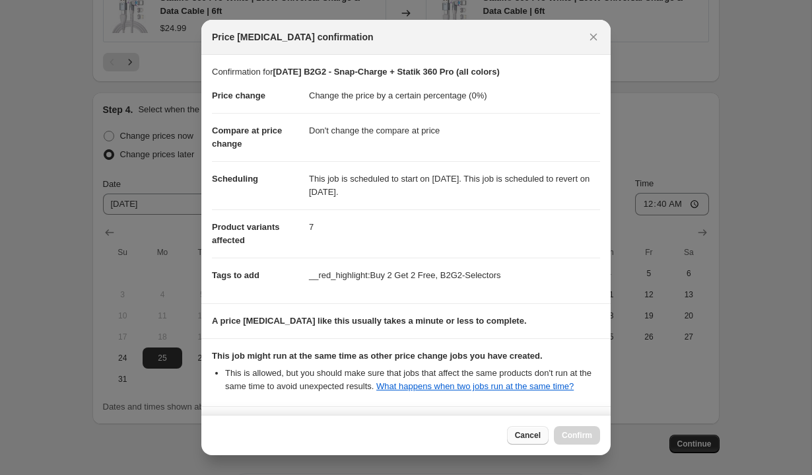
click at [524, 434] on span "Cancel" at bounding box center [528, 435] width 26 height 11
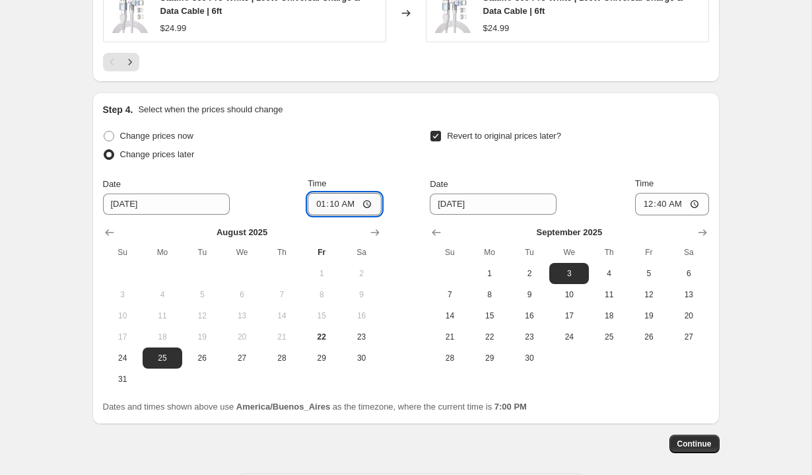
click at [332, 205] on input "01:10" at bounding box center [345, 204] width 74 height 22
type input "01:15"
click at [662, 204] on input "00:40" at bounding box center [672, 204] width 74 height 22
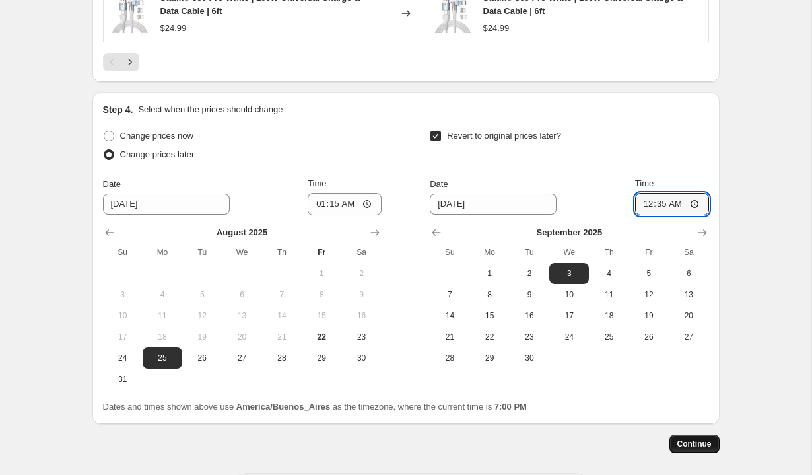
click at [677, 442] on span "Continue" at bounding box center [694, 443] width 34 height 11
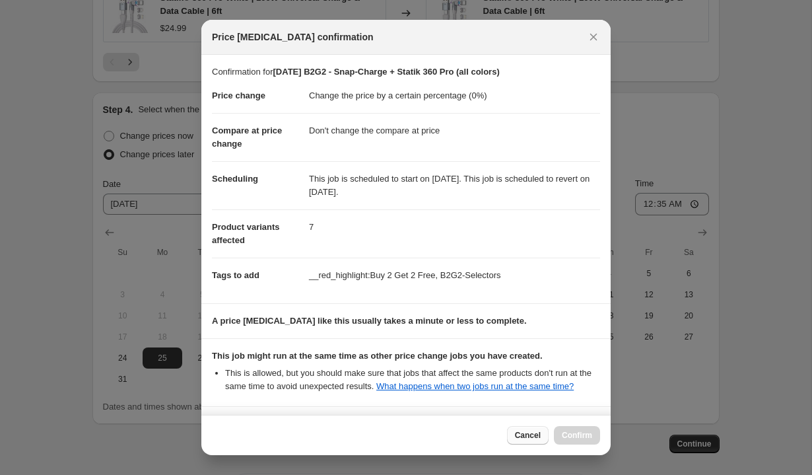
click at [519, 440] on span "Cancel" at bounding box center [528, 435] width 26 height 11
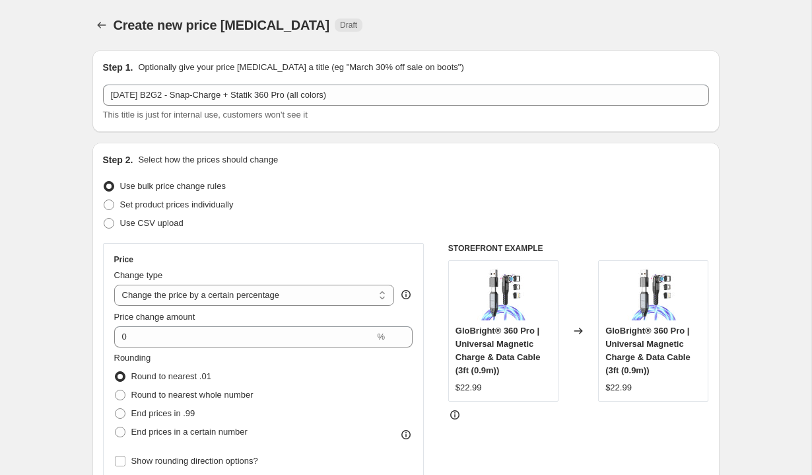
scroll to position [1169, 0]
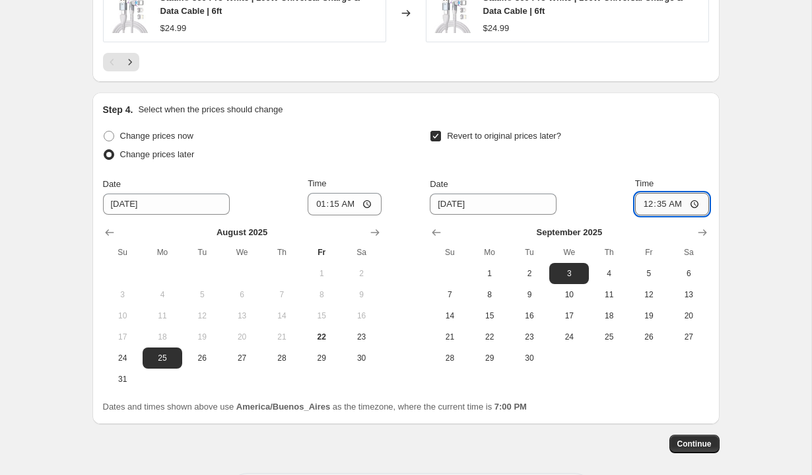
click at [660, 206] on input "00:35" at bounding box center [672, 204] width 74 height 22
type input "00:55"
click at [683, 444] on span "Continue" at bounding box center [694, 443] width 34 height 11
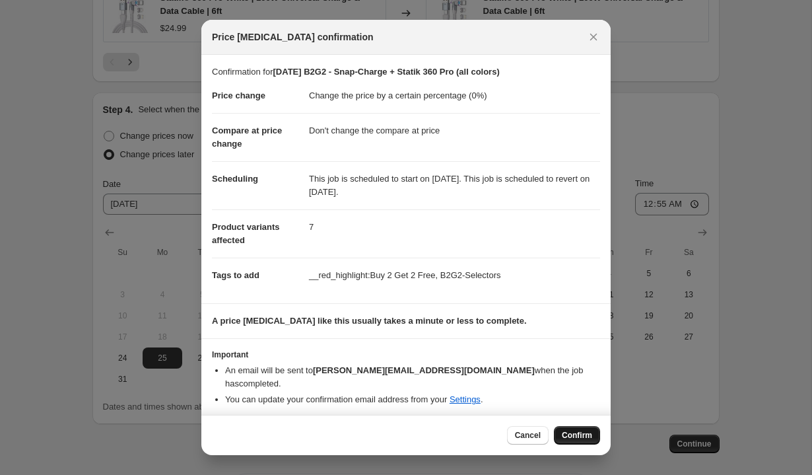
click at [573, 431] on span "Confirm" at bounding box center [577, 435] width 30 height 11
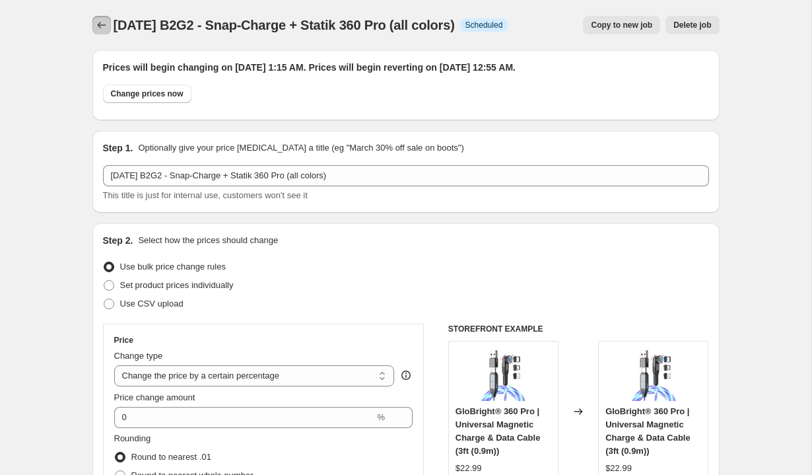
click at [100, 17] on button "Price change jobs" at bounding box center [101, 25] width 18 height 18
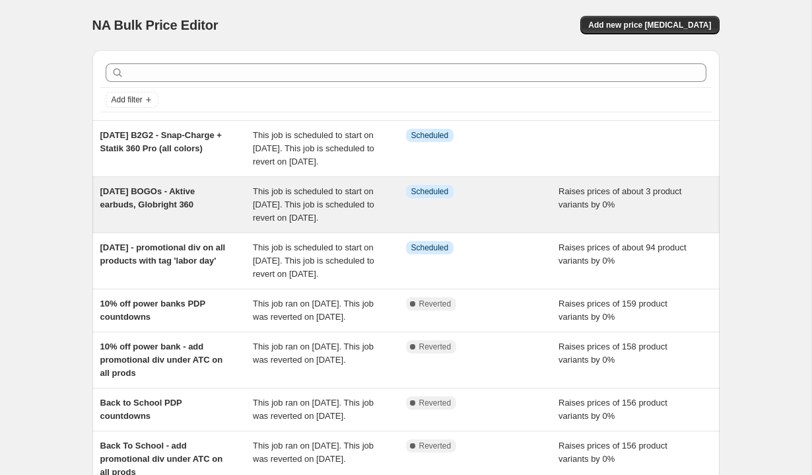
click at [174, 209] on span "[DATE] BOGOs - Aktive earbuds, Globright 360" at bounding box center [147, 197] width 95 height 23
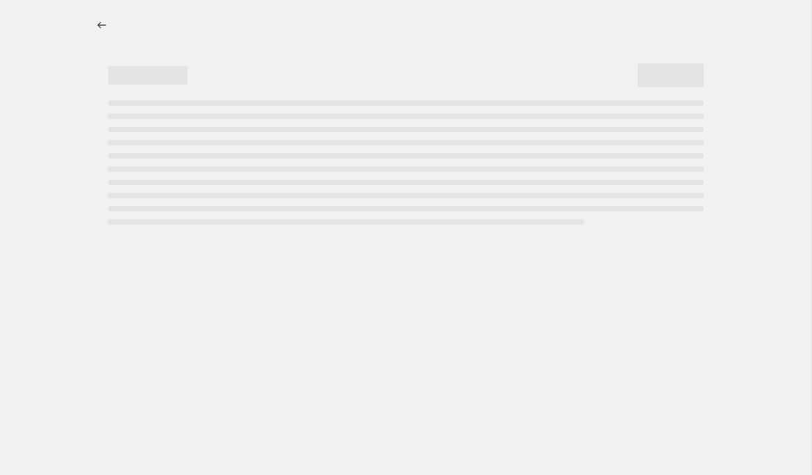
select select "percentage"
select select "no_change"
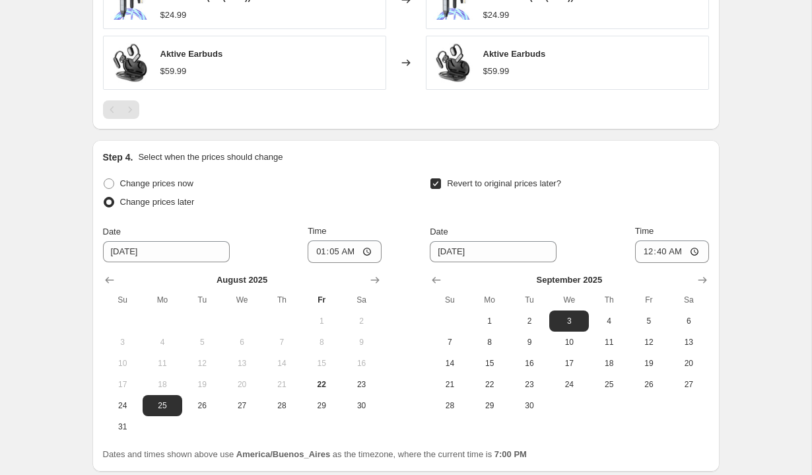
scroll to position [1174, 0]
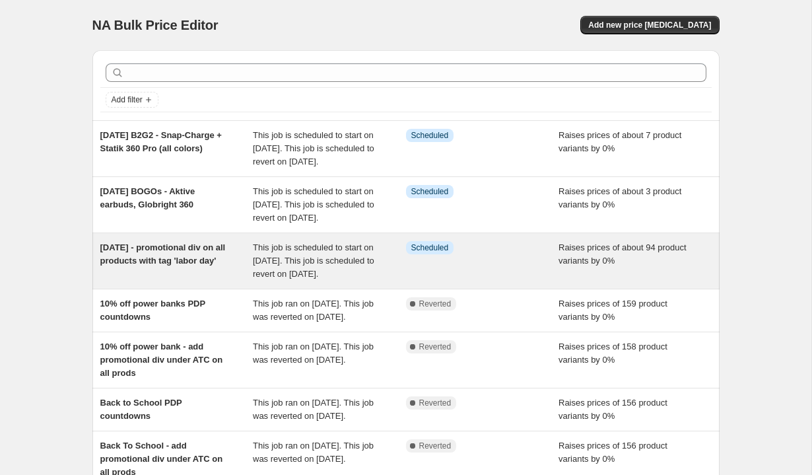
click at [125, 279] on div "[DATE] - promotional div on all products with tag 'labor day'" at bounding box center [176, 261] width 153 height 40
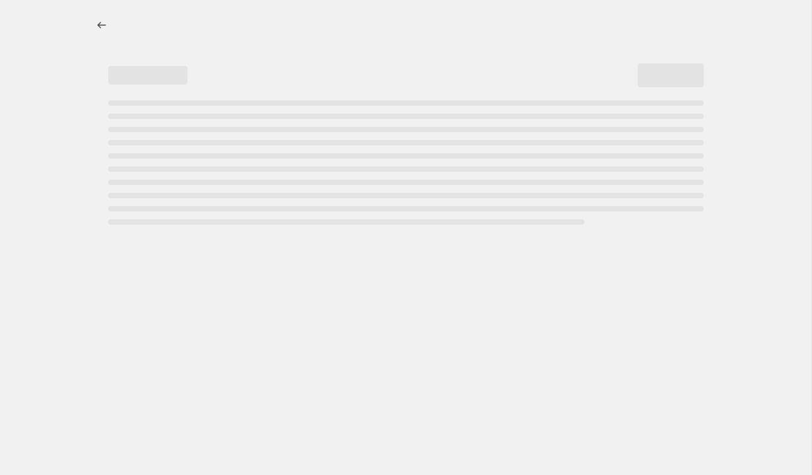
select select "percentage"
select select "no_change"
select select "tag"
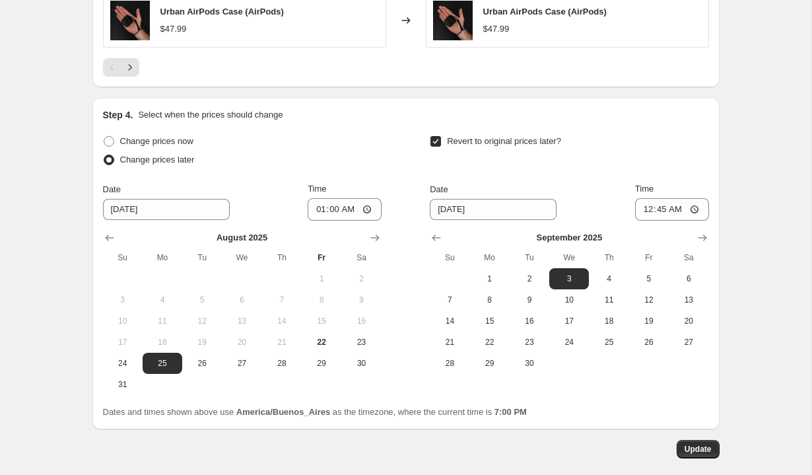
scroll to position [1395, 0]
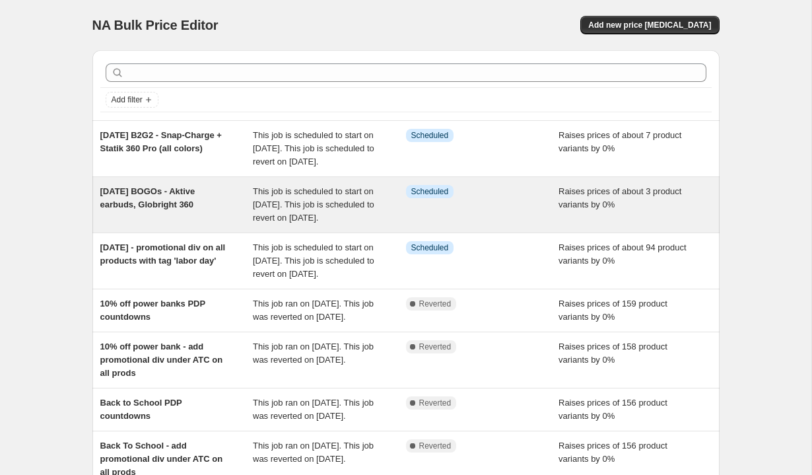
click at [169, 224] on div "[DATE] BOGOs - Aktive earbuds, Globright 360" at bounding box center [176, 205] width 153 height 40
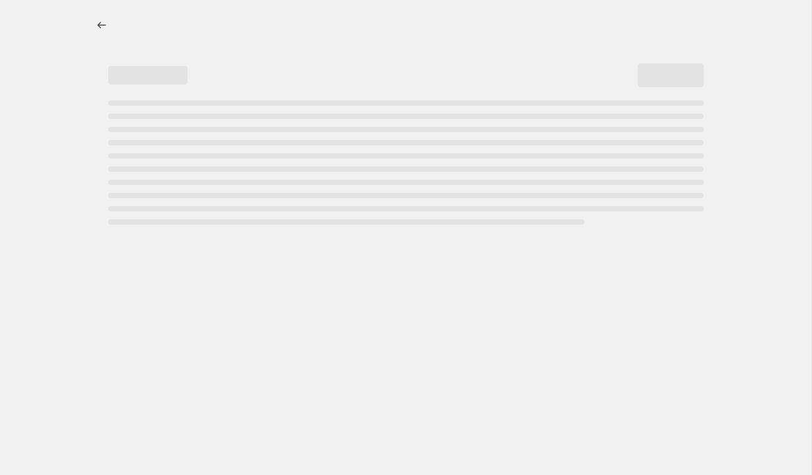
select select "percentage"
select select "no_change"
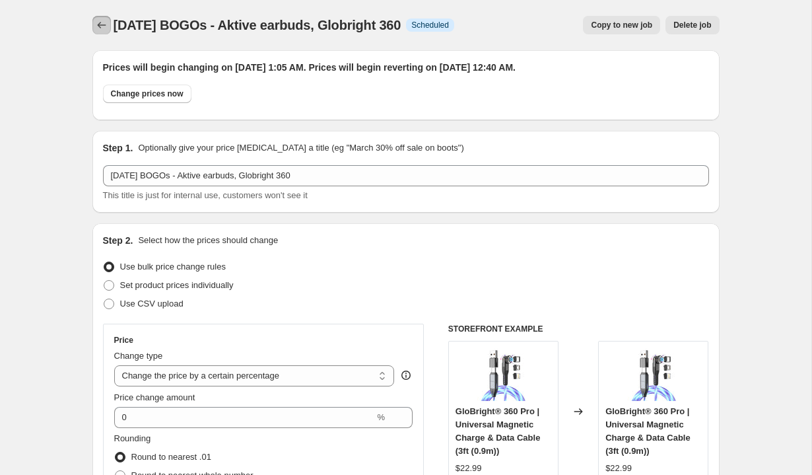
click at [95, 23] on icon "Price change jobs" at bounding box center [101, 24] width 13 height 13
